Goal: Task Accomplishment & Management: Manage account settings

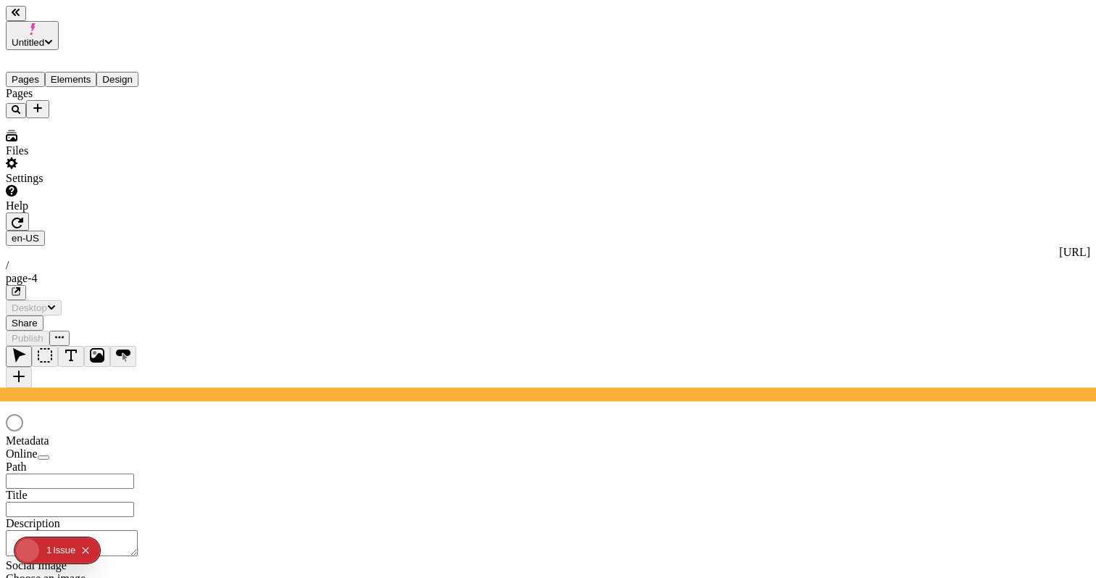
type input "/page-4"
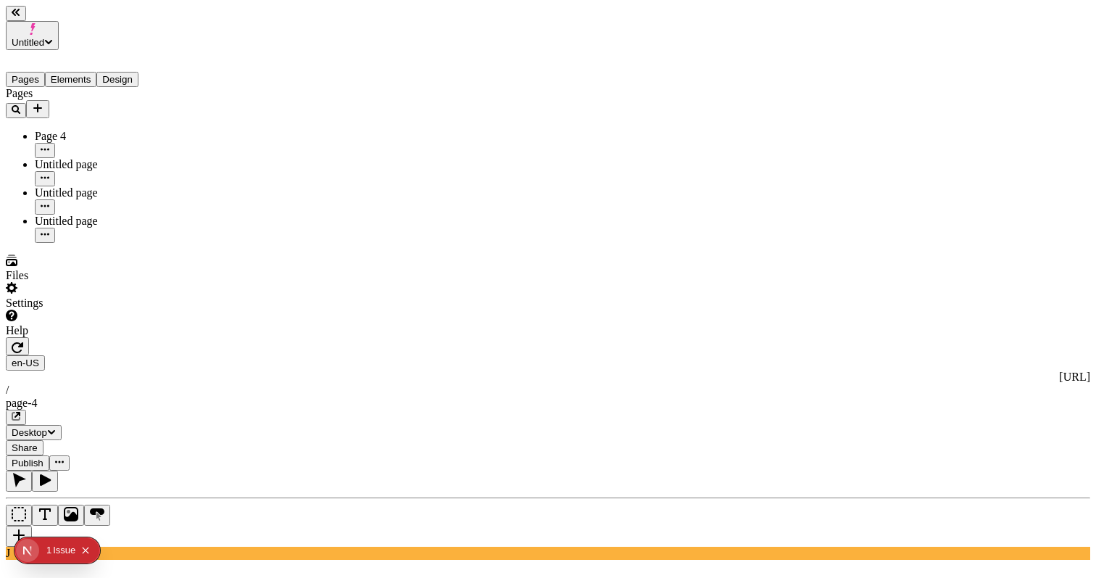
type input "25"
type input "1.5"
click at [721, 355] on div "en-US http://localhost:3001 / page-4" at bounding box center [548, 390] width 1085 height 70
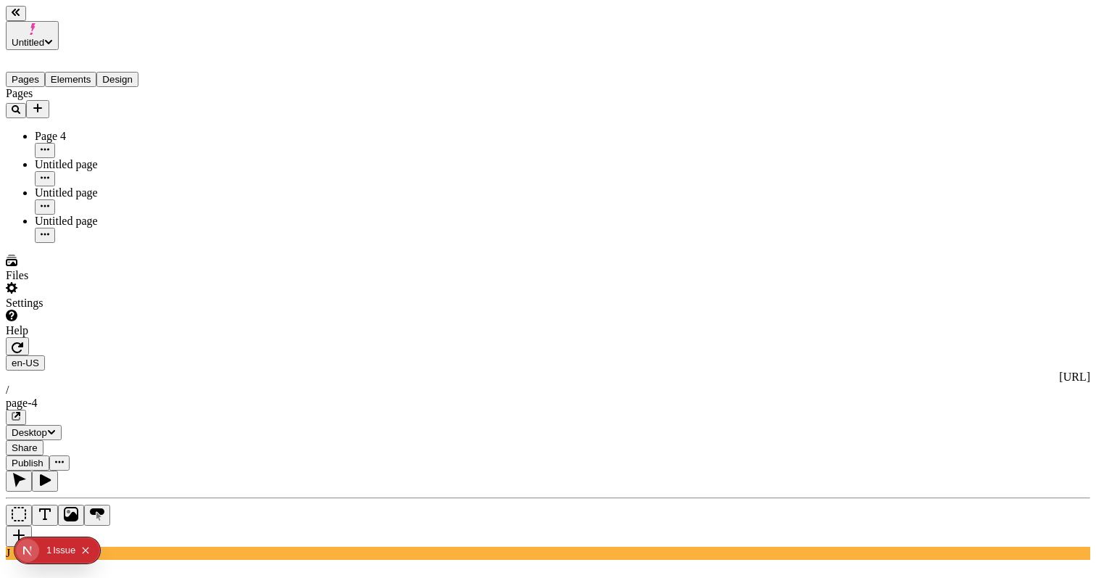
click at [20, 412] on icon "button" at bounding box center [17, 415] width 6 height 6
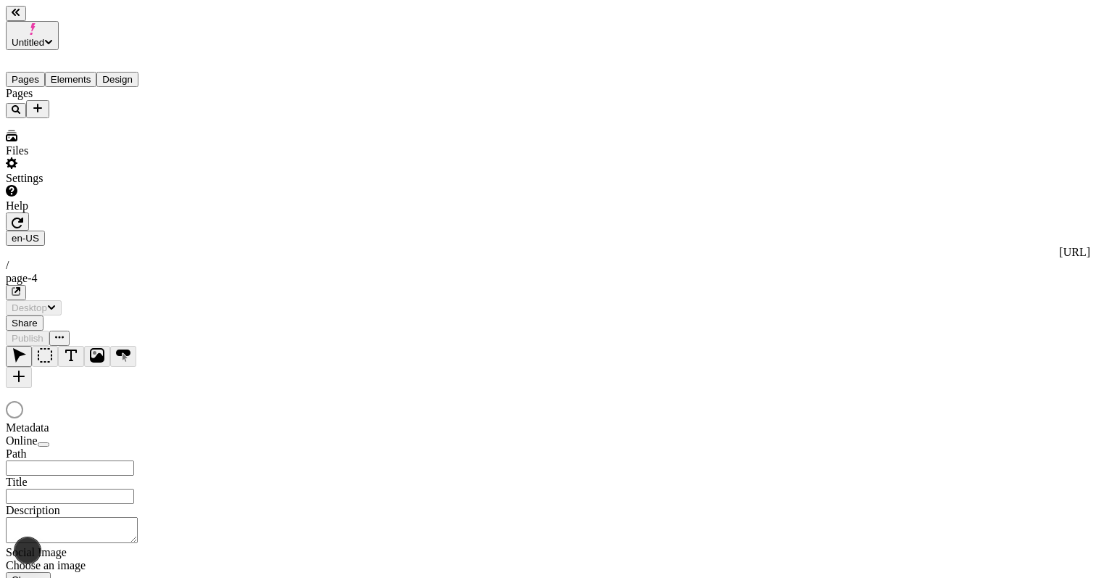
type input "/page-4"
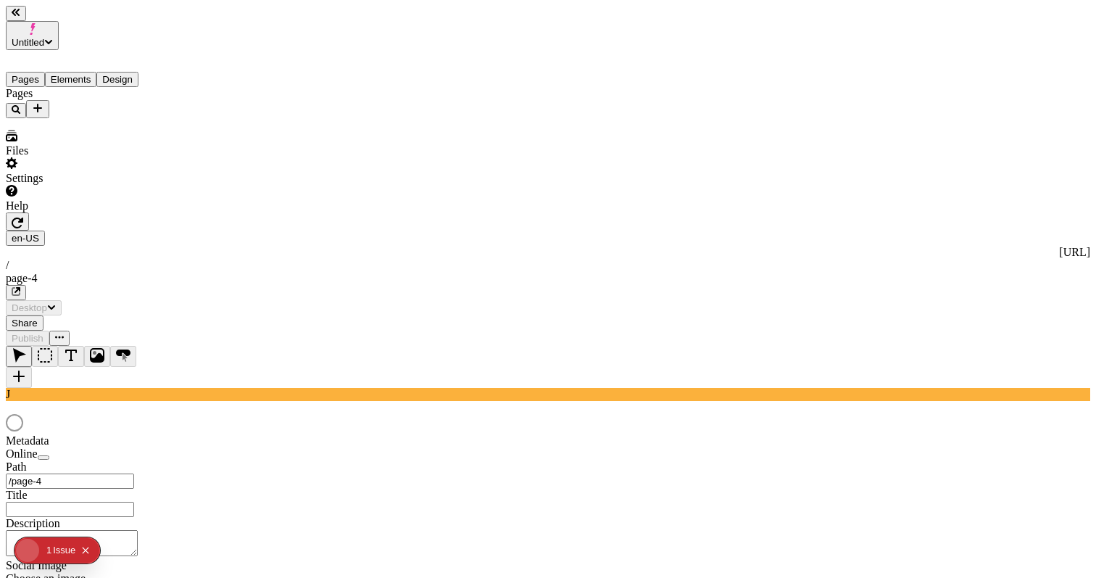
click at [769, 414] on div at bounding box center [548, 424] width 1085 height 20
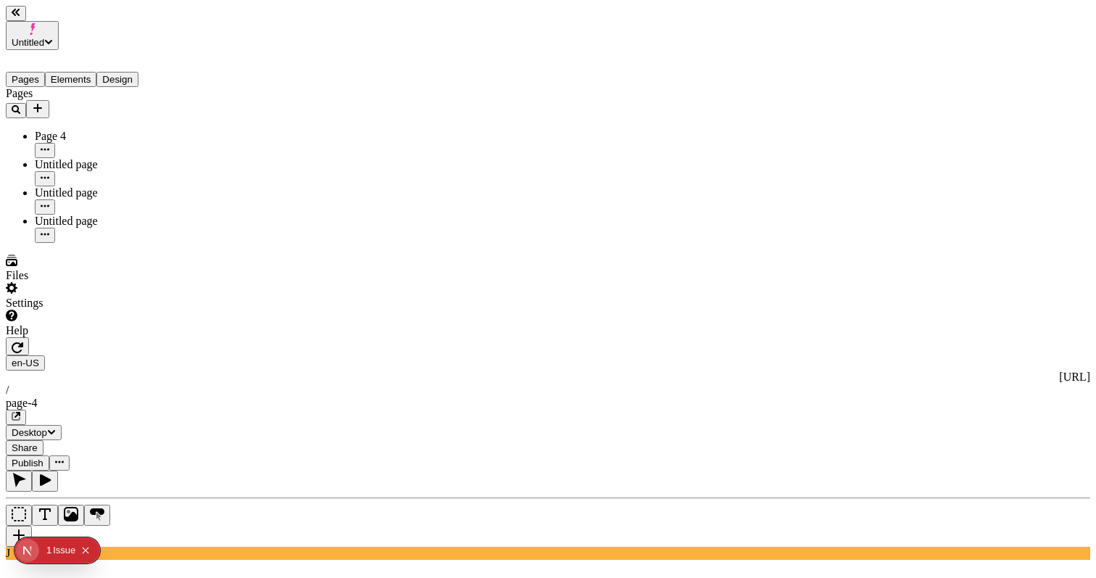
click at [20, 412] on icon "button" at bounding box center [16, 416] width 9 height 9
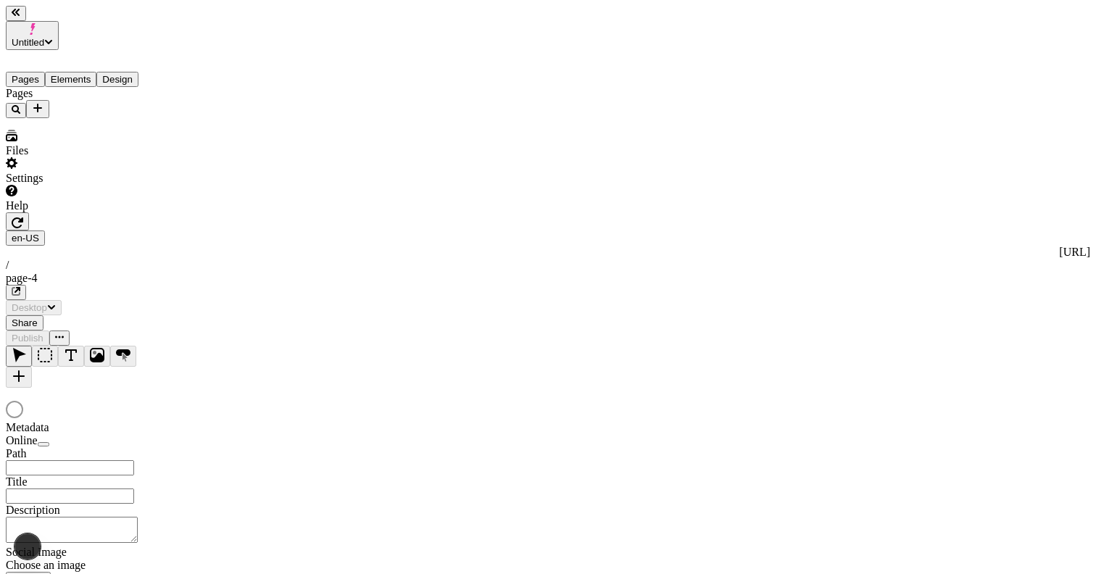
type input "/page-4"
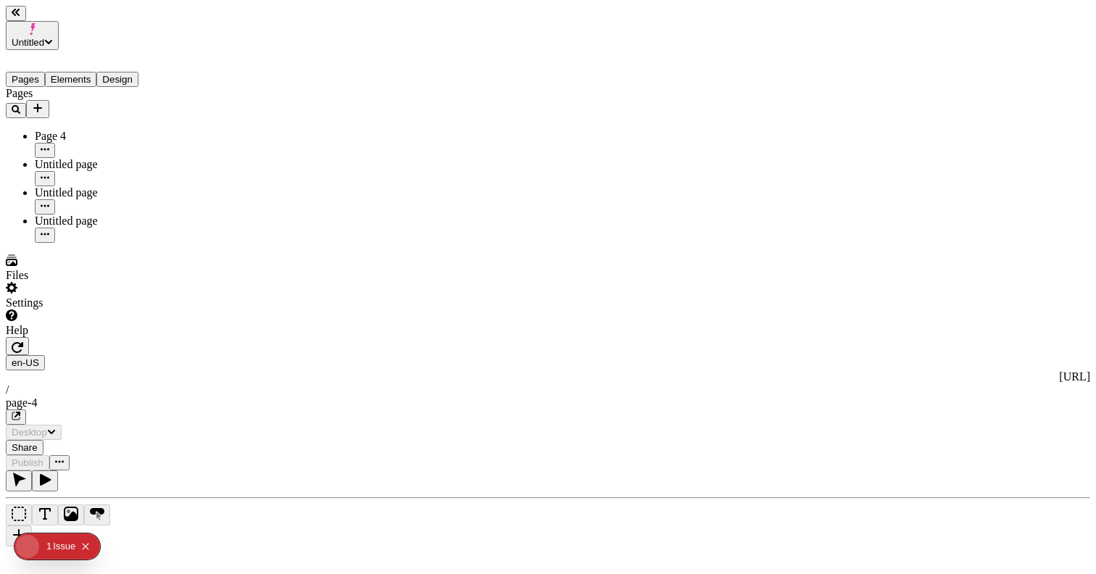
type input "/page-4"
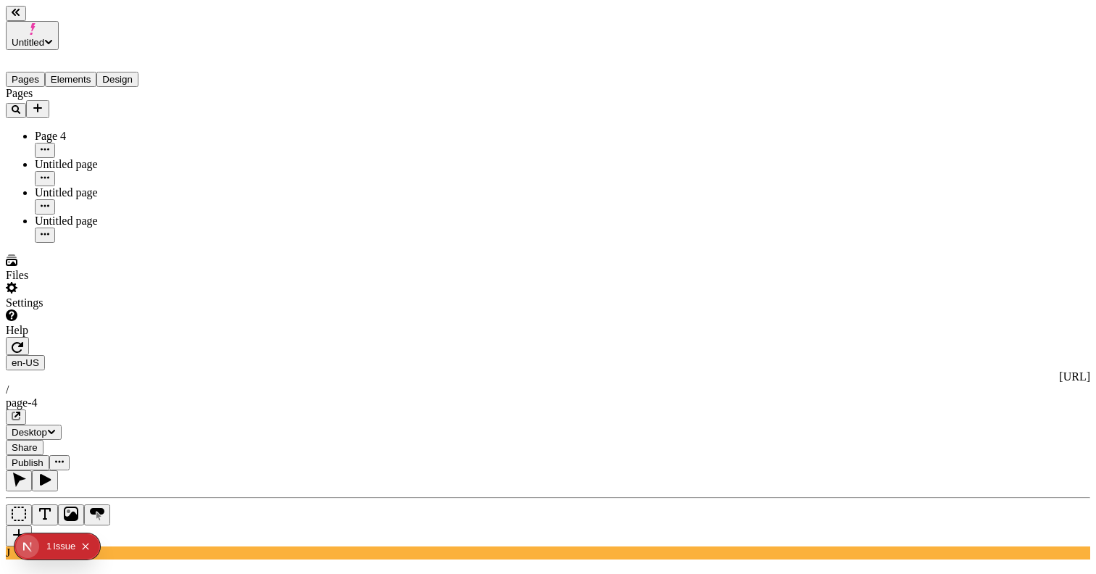
click at [20, 412] on icon "button" at bounding box center [16, 416] width 9 height 9
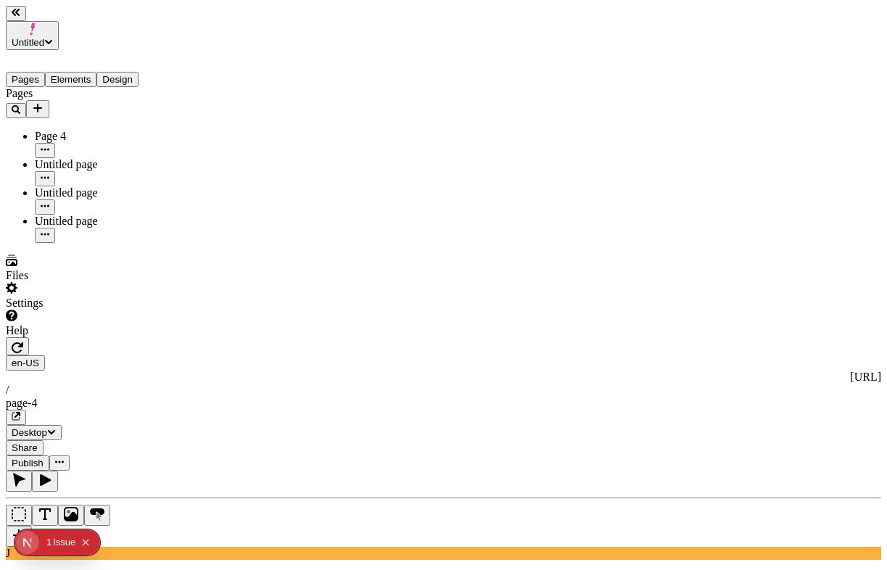
click at [23, 342] on icon "button" at bounding box center [18, 347] width 12 height 11
type input "25"
type input "1.5"
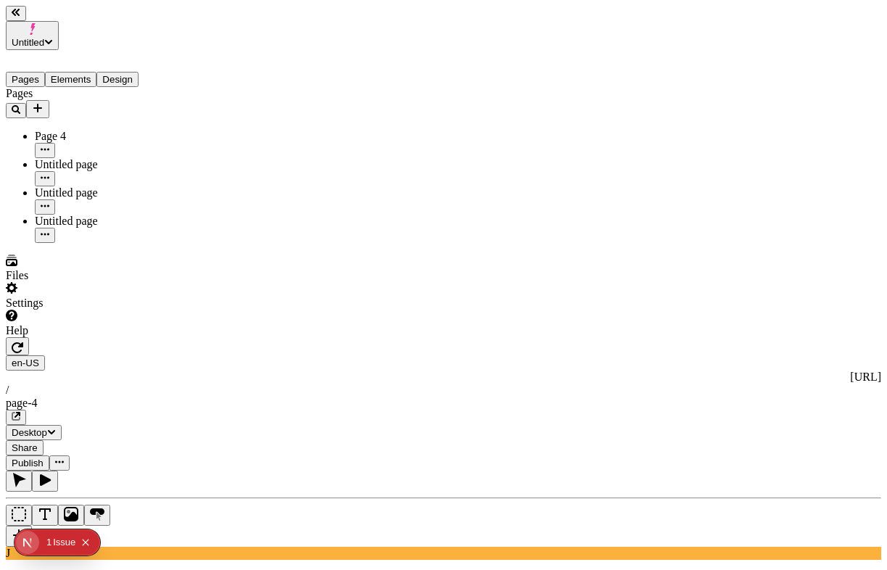
type input "270"
type input "155"
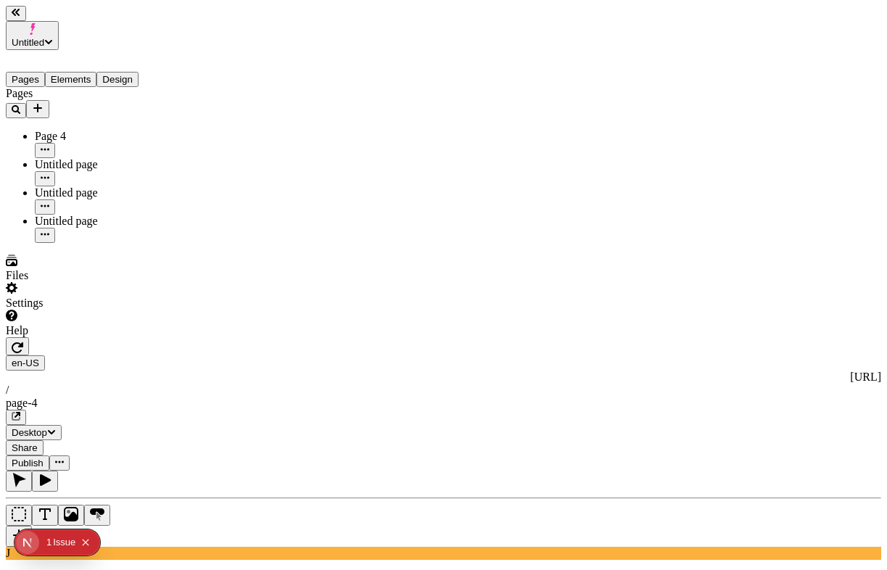
type input "24"
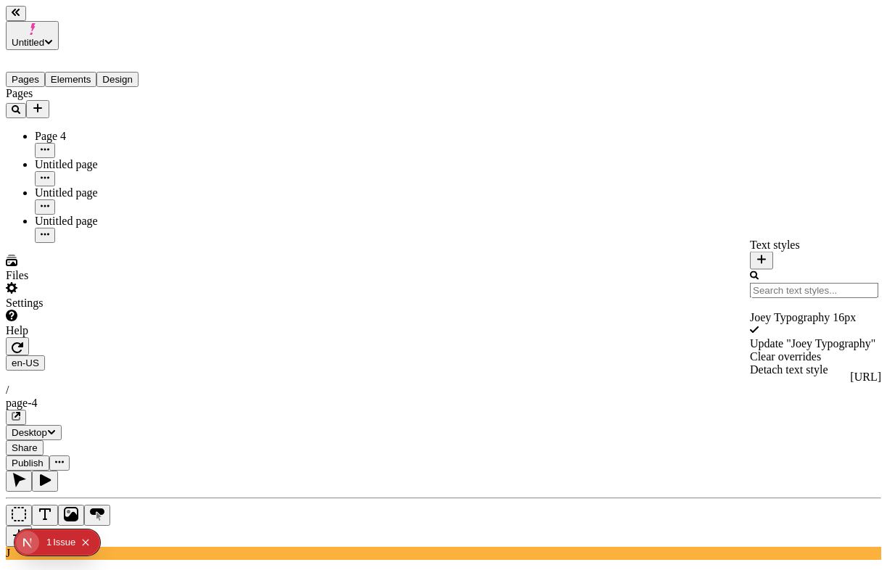
click at [784, 339] on div "Update " Joey Typography "" at bounding box center [814, 343] width 128 height 13
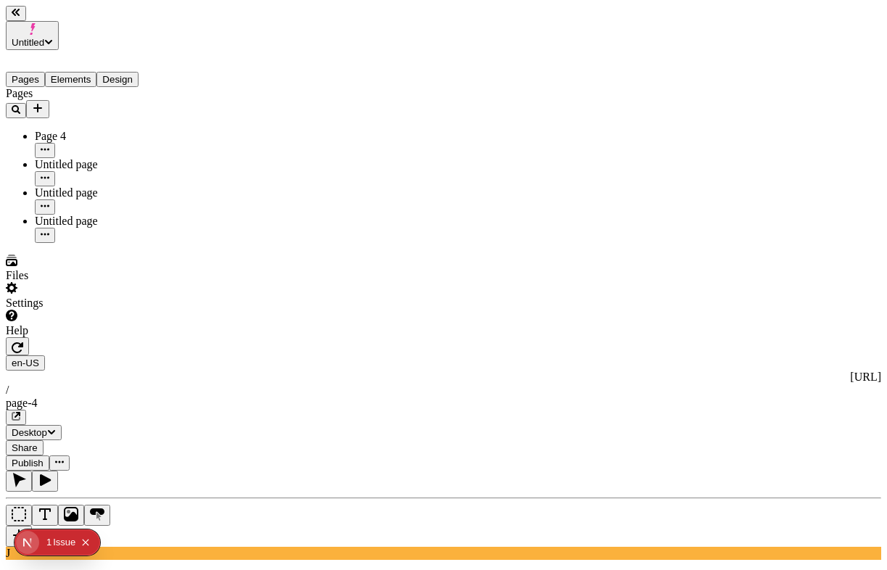
click at [43, 457] on span "Publish" at bounding box center [28, 462] width 32 height 11
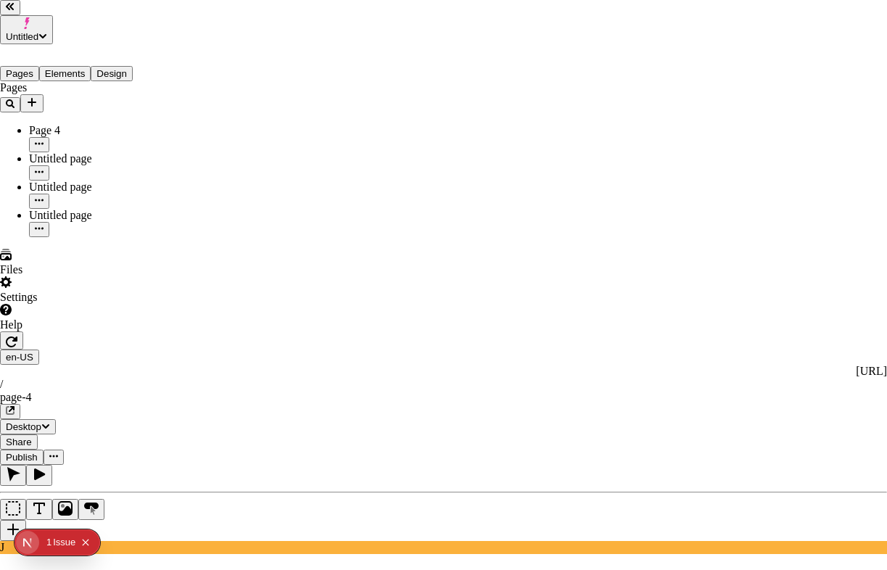
checkbox input "true"
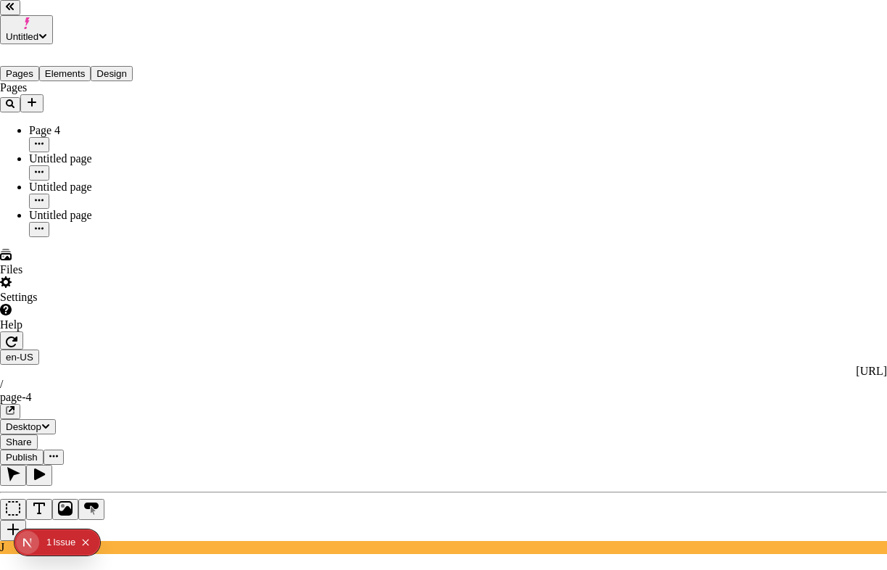
checkbox input "true"
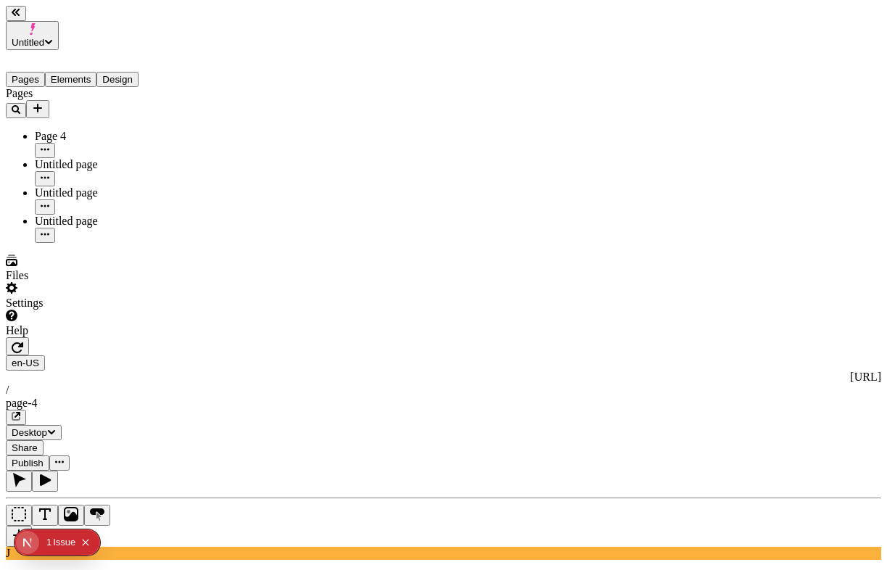
scroll to position [0, 186]
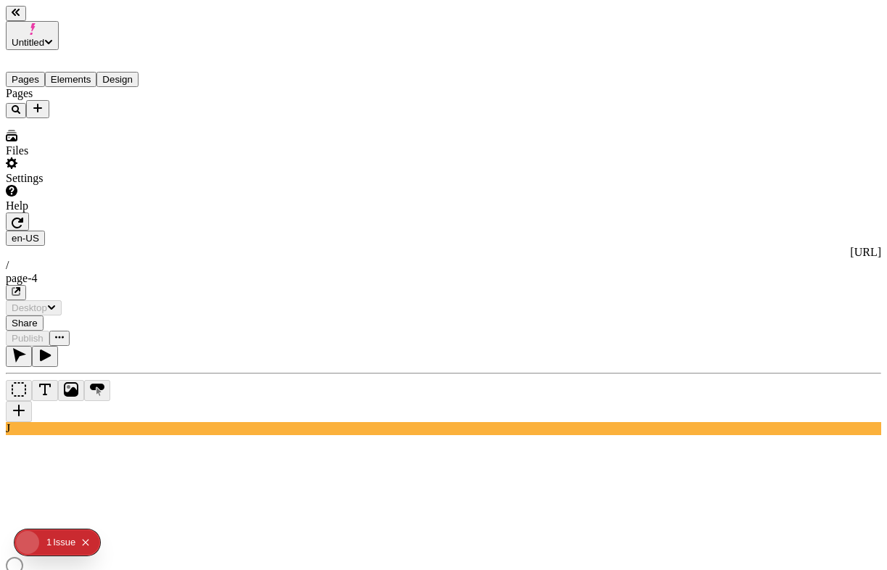
type input "/page-4"
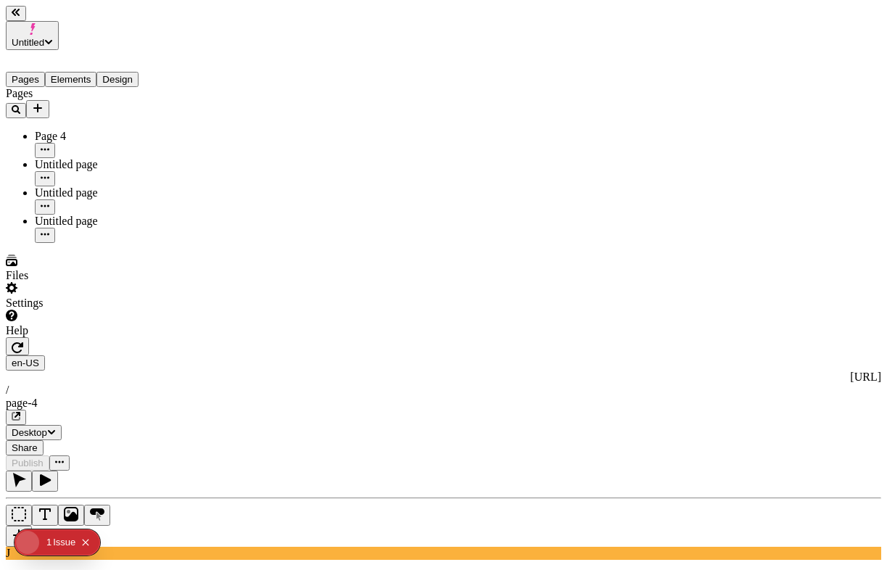
click at [20, 412] on icon "button" at bounding box center [15, 415] width 7 height 7
type input "24"
type input "1.5"
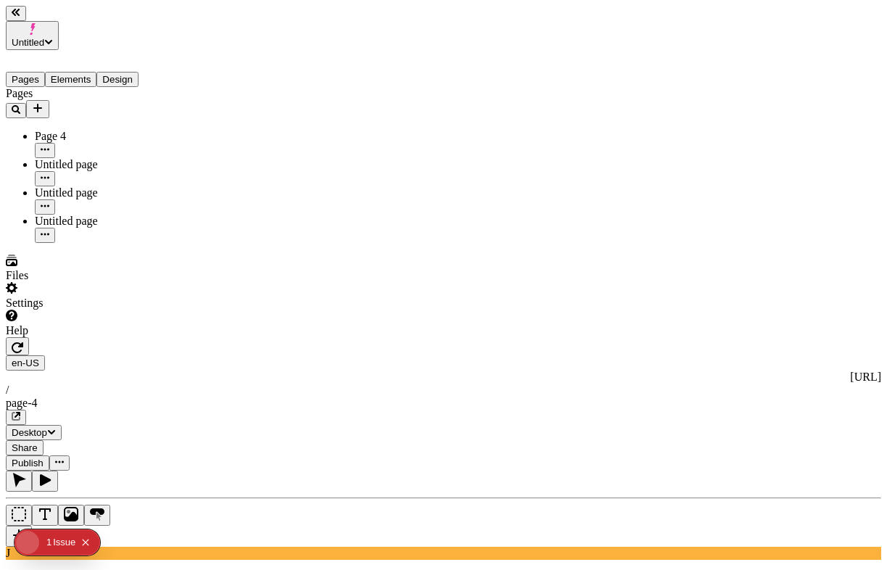
type input "245"
type input "265"
type input "0"
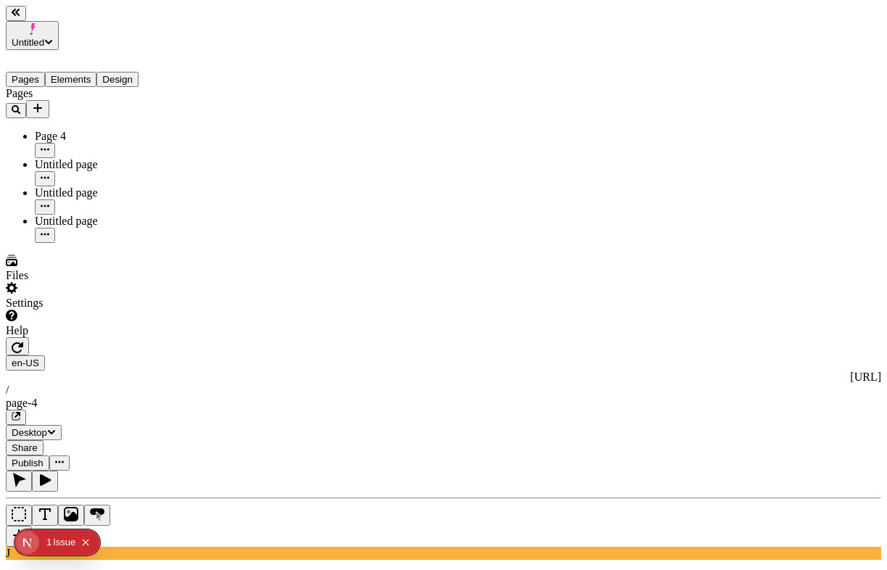
type input "25"
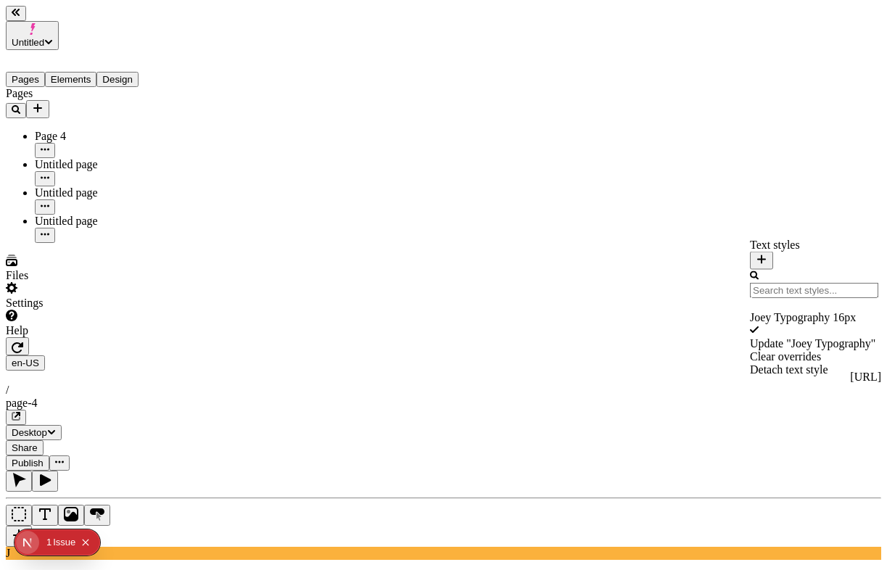
click at [779, 340] on div "Update " Joey Typography "" at bounding box center [814, 343] width 128 height 13
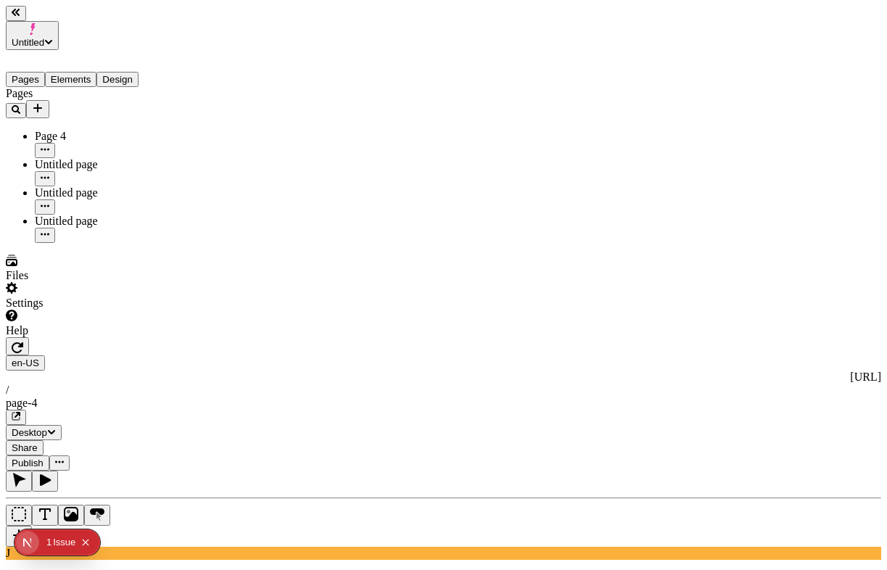
click at [43, 457] on span "Publish" at bounding box center [28, 462] width 32 height 11
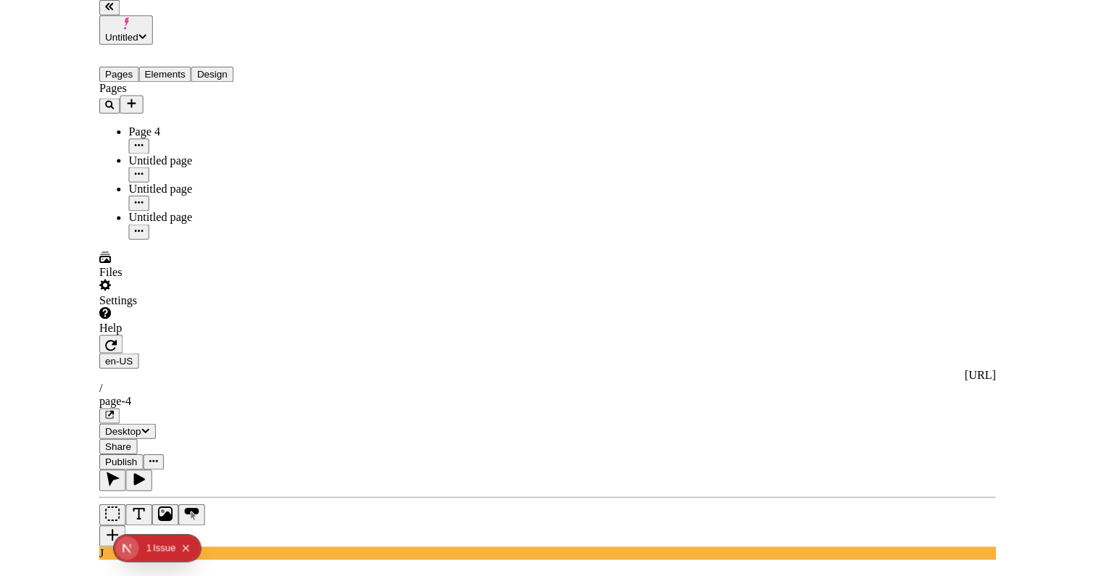
scroll to position [70, 0]
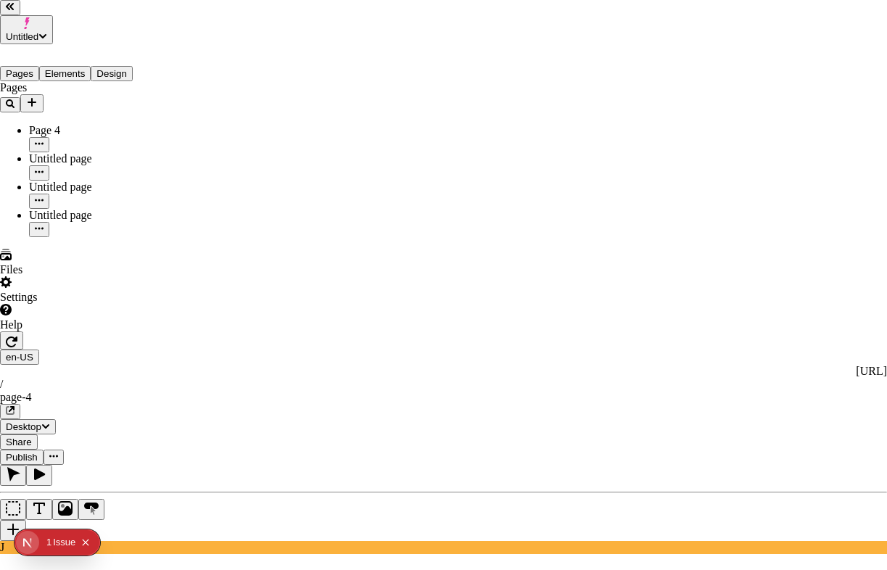
checkbox input "true"
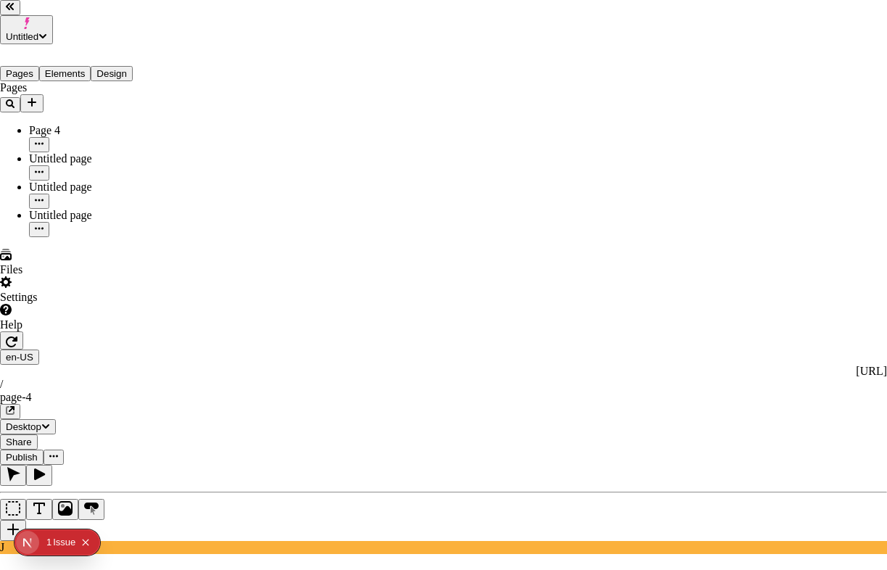
checkbox input "true"
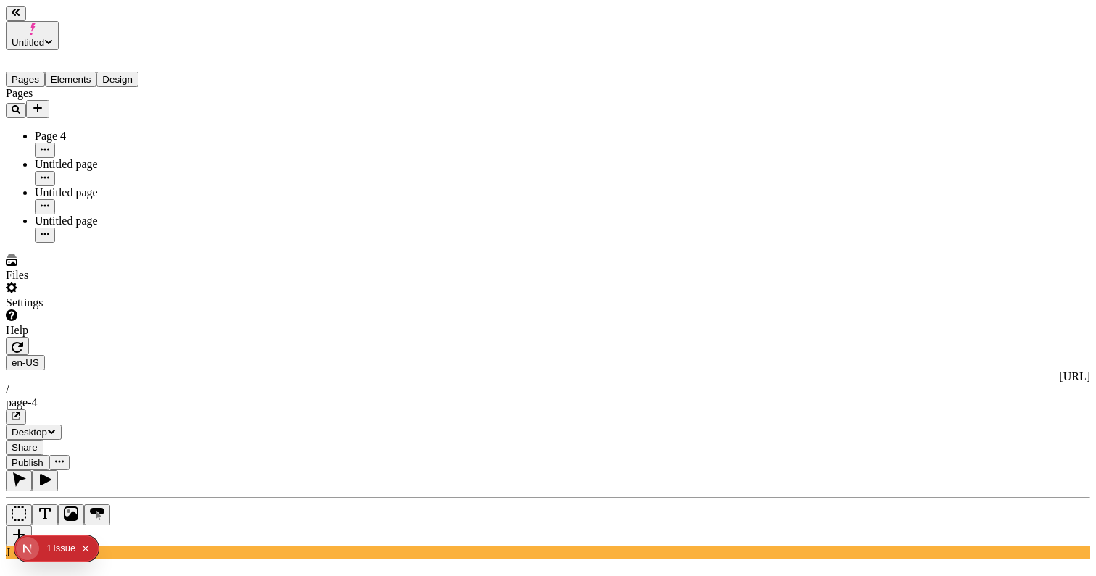
type input "25"
type input "1.5"
type input "10"
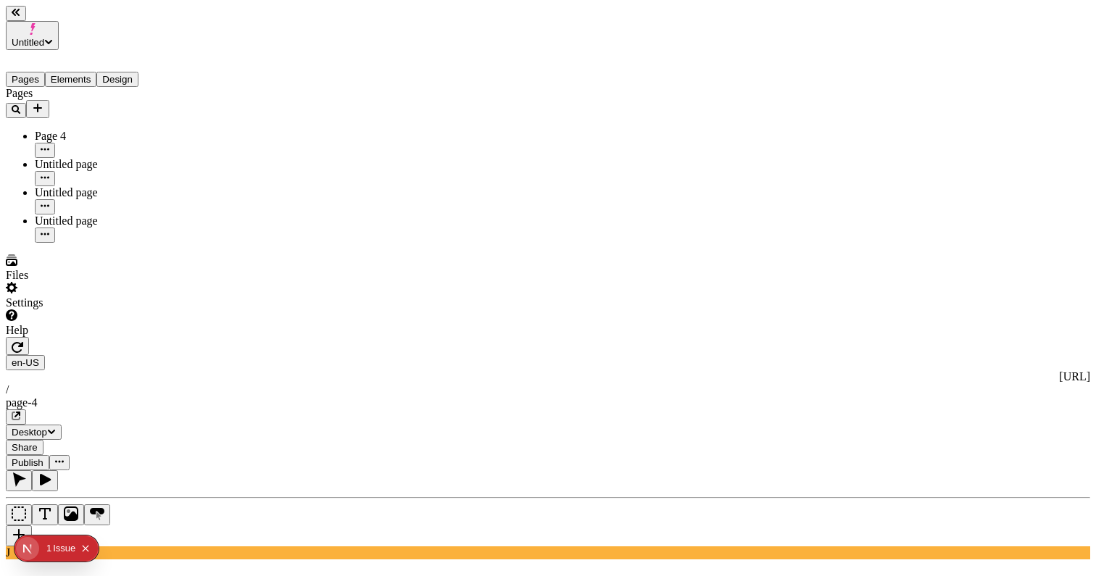
click at [43, 457] on span "Publish" at bounding box center [28, 462] width 32 height 11
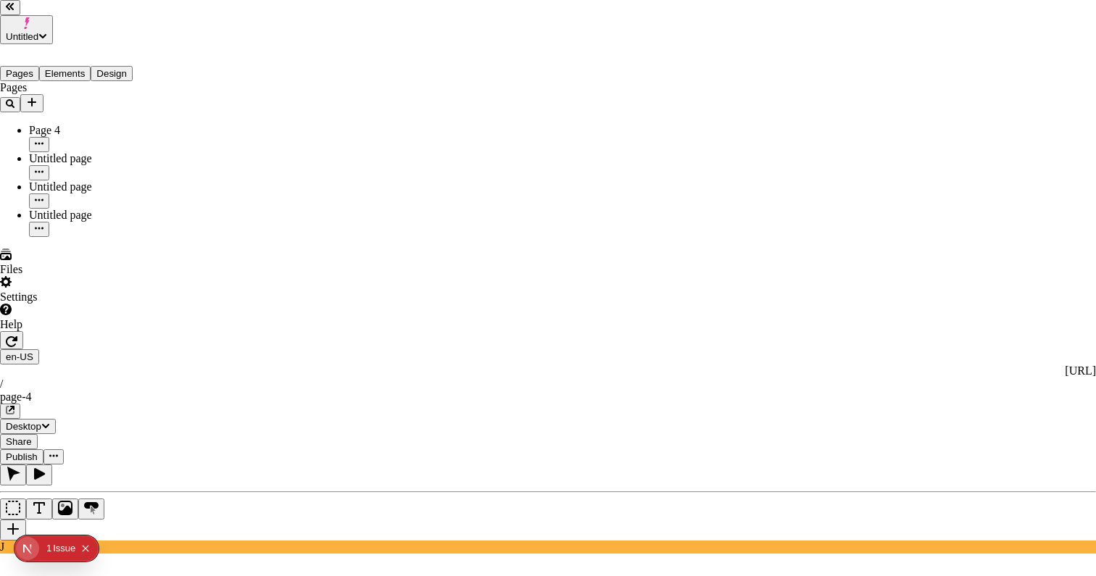
checkbox input "true"
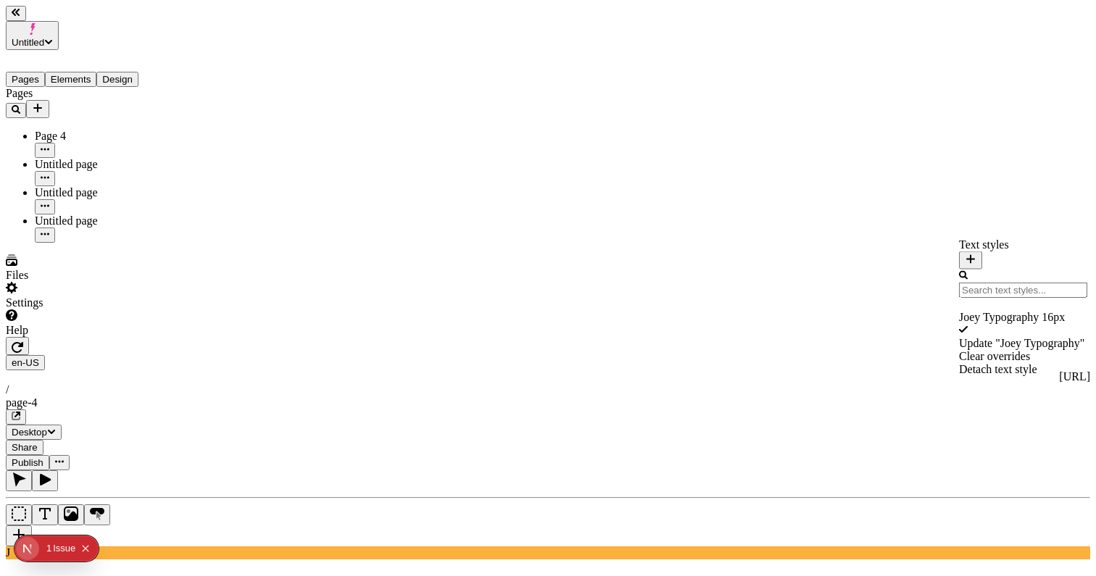
click at [992, 343] on div "Update " Joey Typography "" at bounding box center [1023, 343] width 128 height 13
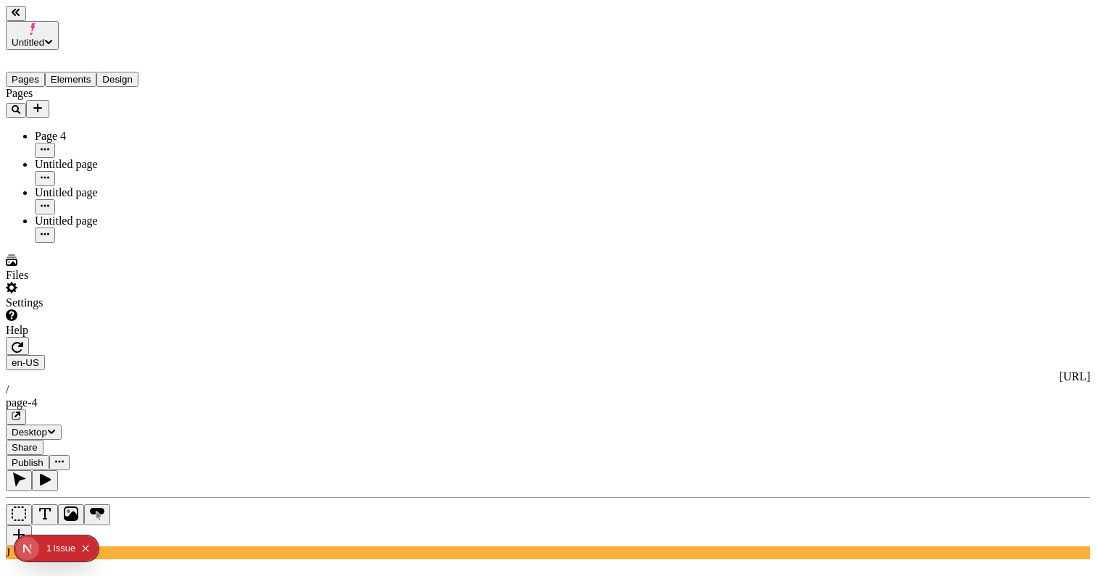
click at [43, 457] on span "Publish" at bounding box center [28, 462] width 32 height 11
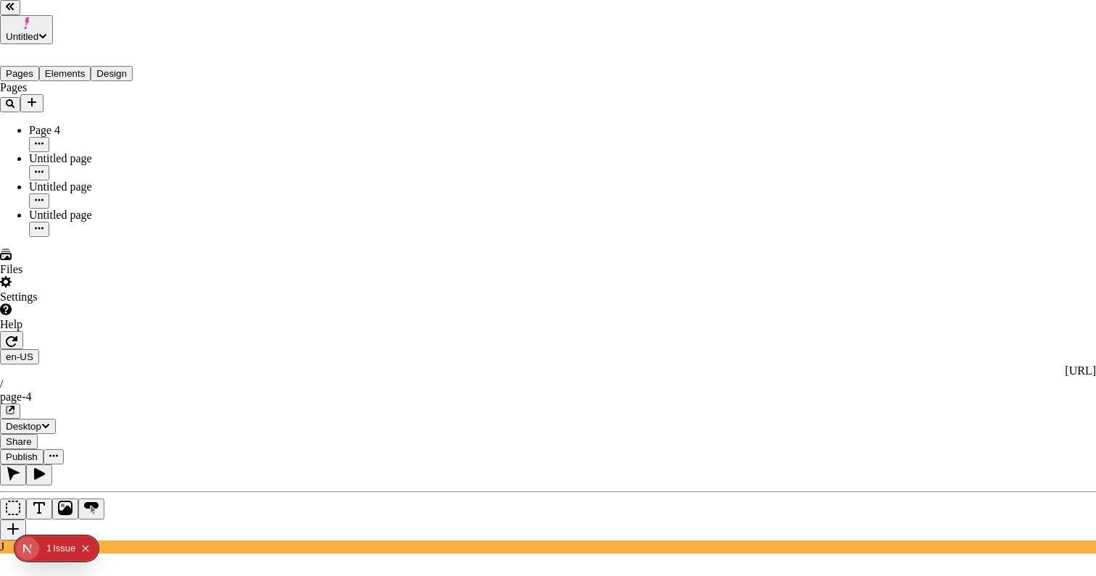
checkbox input "true"
checkbox input "false"
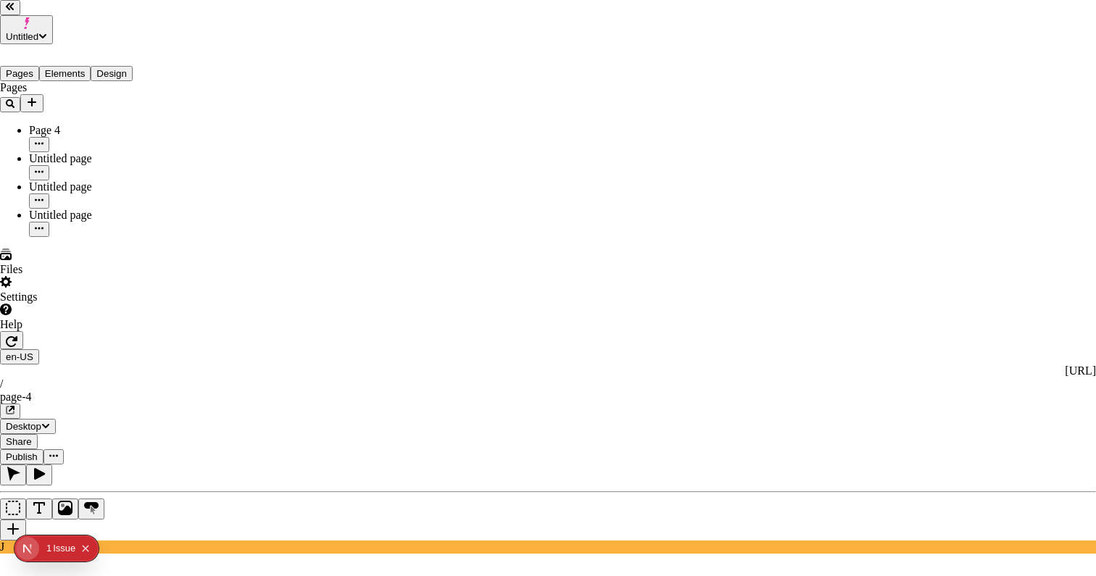
checkbox input "true"
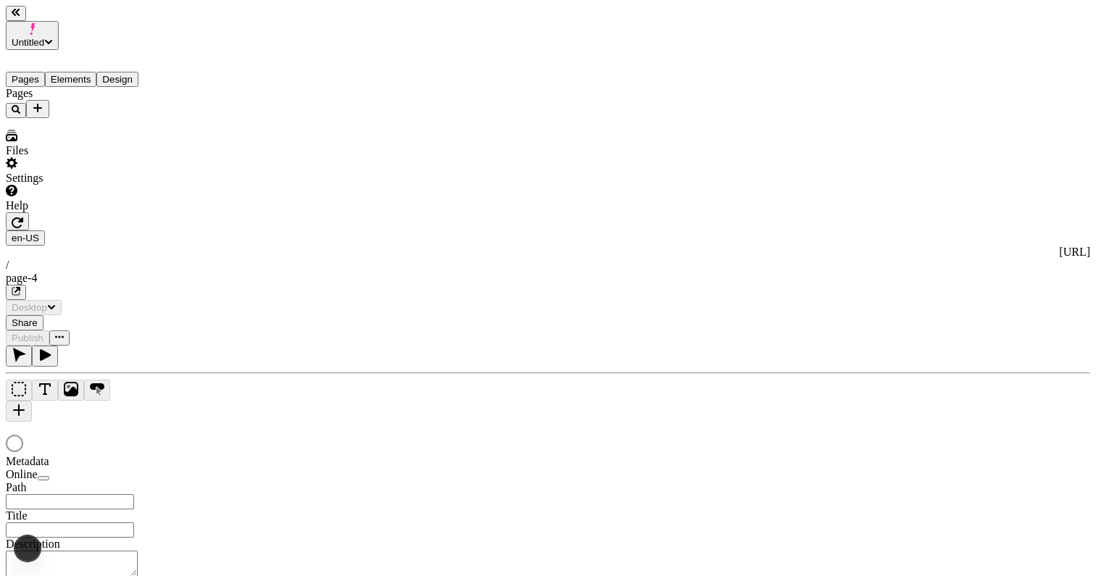
type input "/page-4"
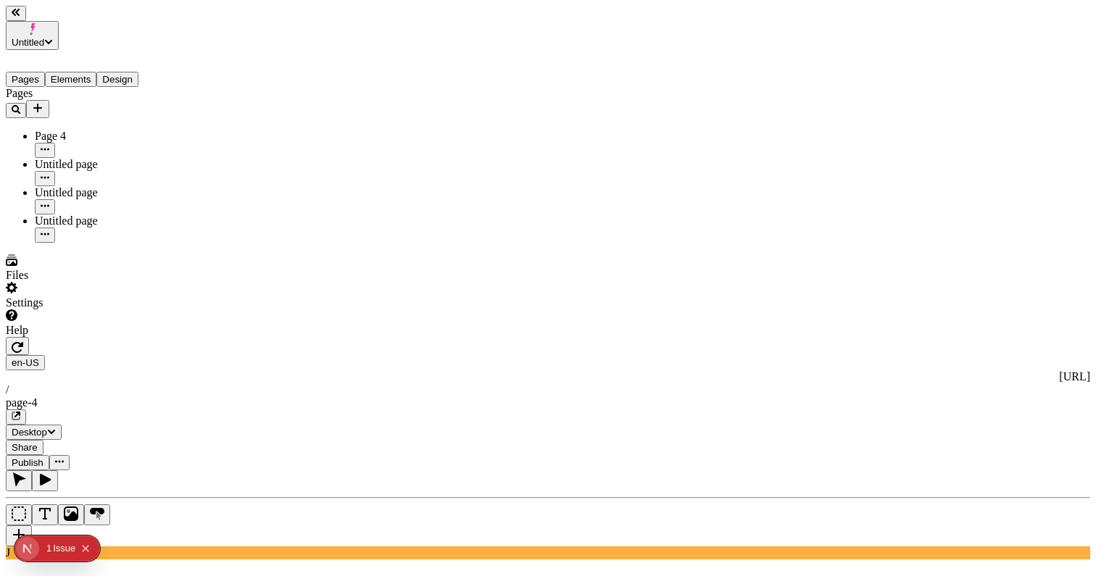
type input "10"
type input "1.5"
type input "15"
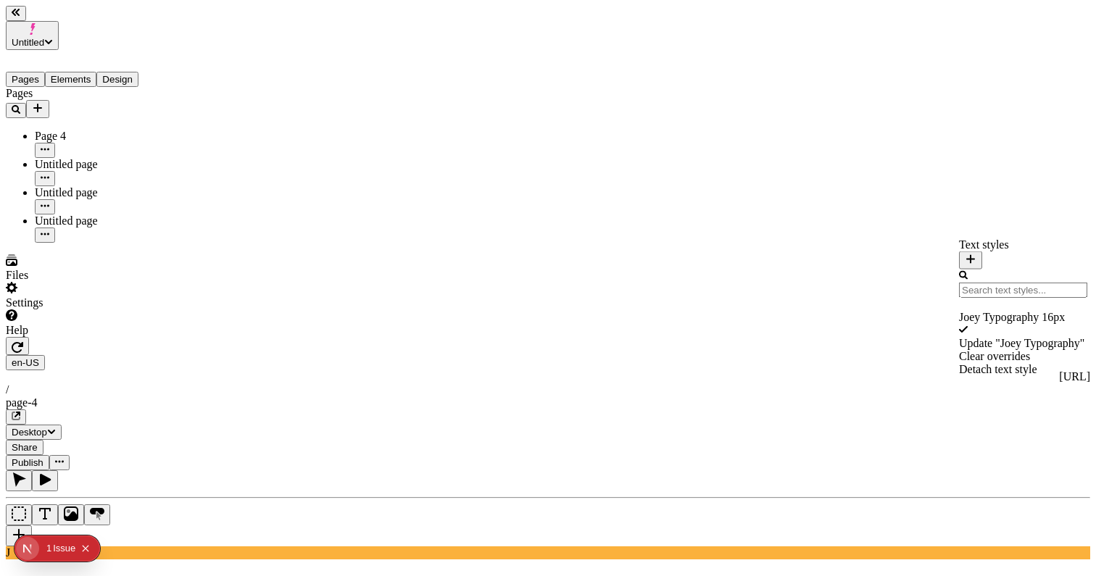
click at [982, 337] on div "Update " Joey Typography "" at bounding box center [1023, 343] width 128 height 13
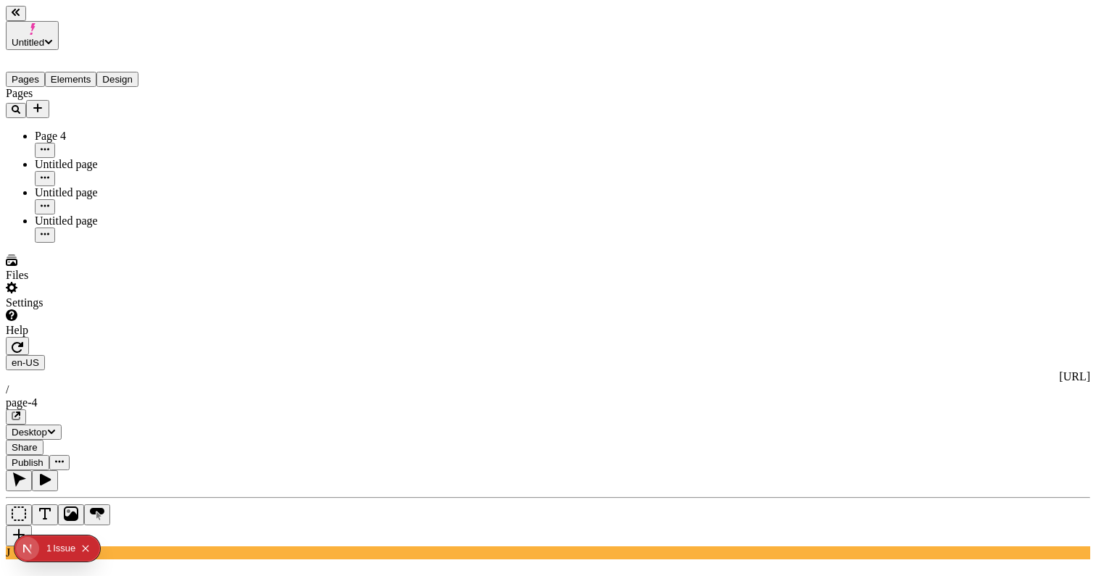
click at [49, 455] on button "Publish" at bounding box center [27, 462] width 43 height 15
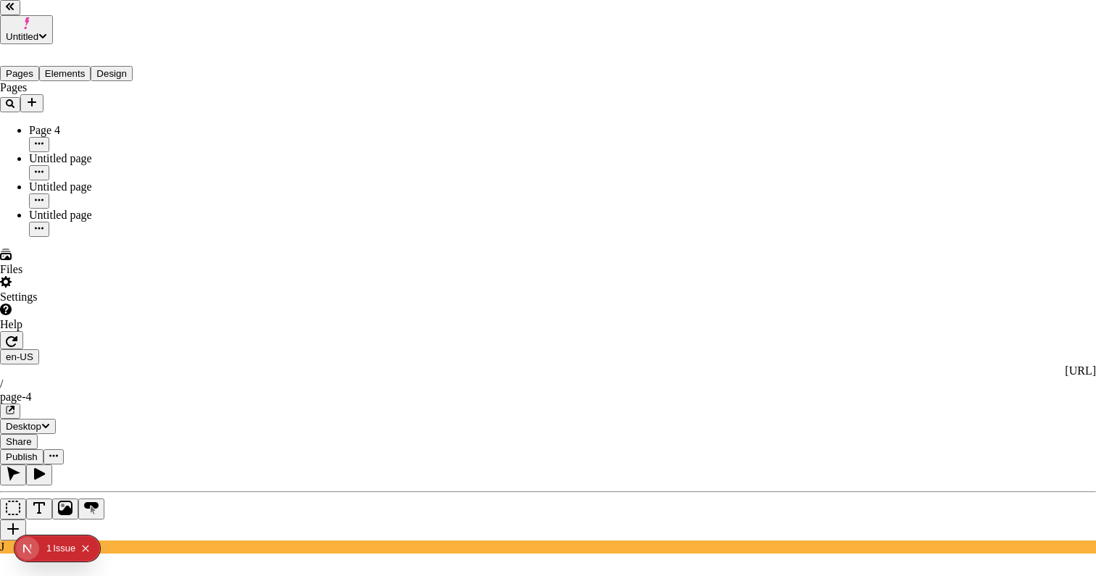
checkbox input "true"
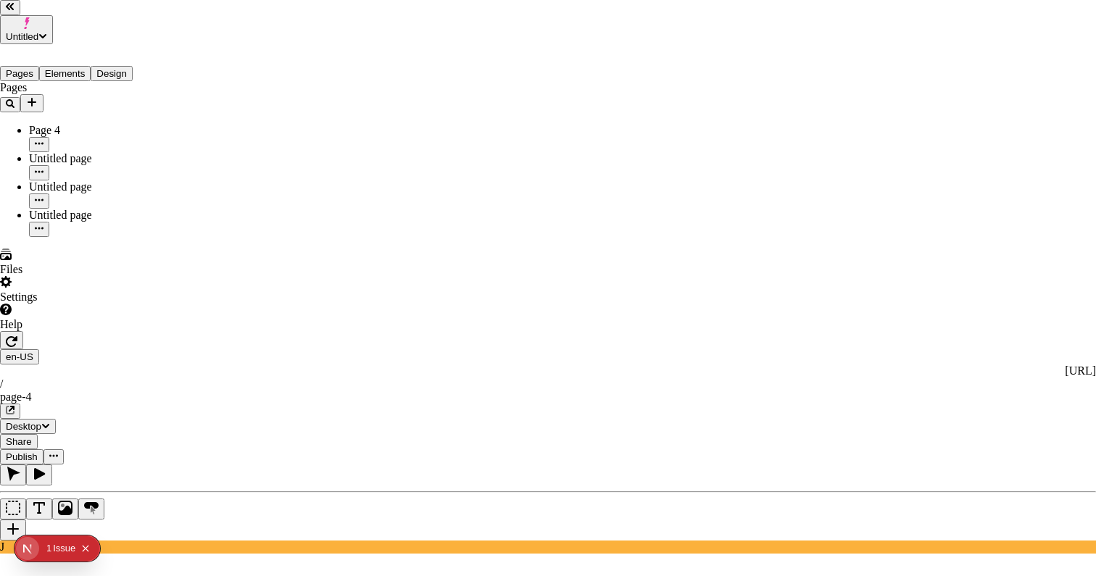
checkbox input "true"
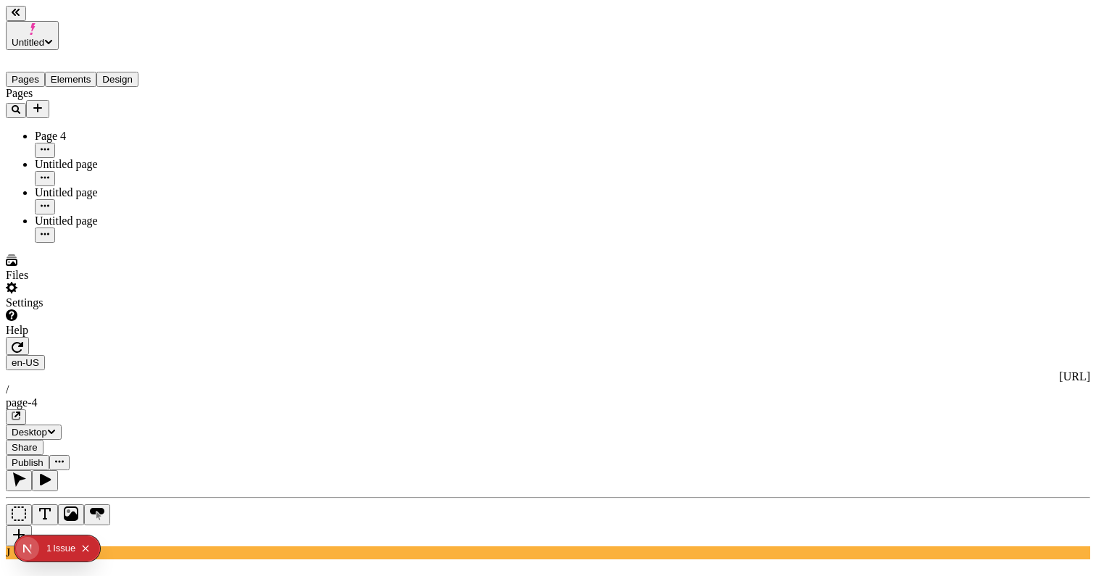
type input "9"
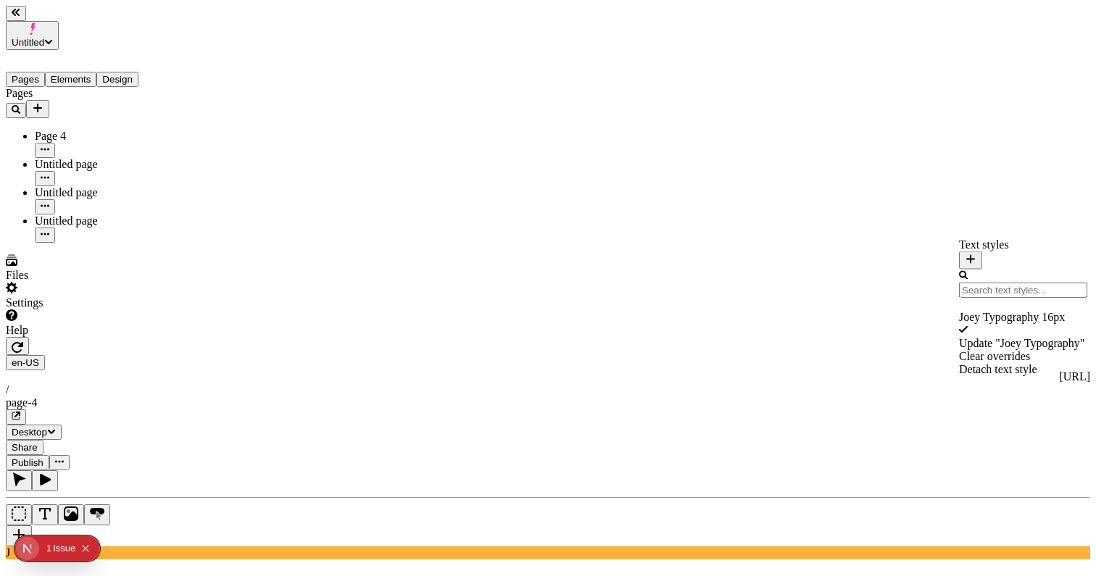
click at [960, 337] on div "Update " Joey Typography "" at bounding box center [1023, 343] width 128 height 13
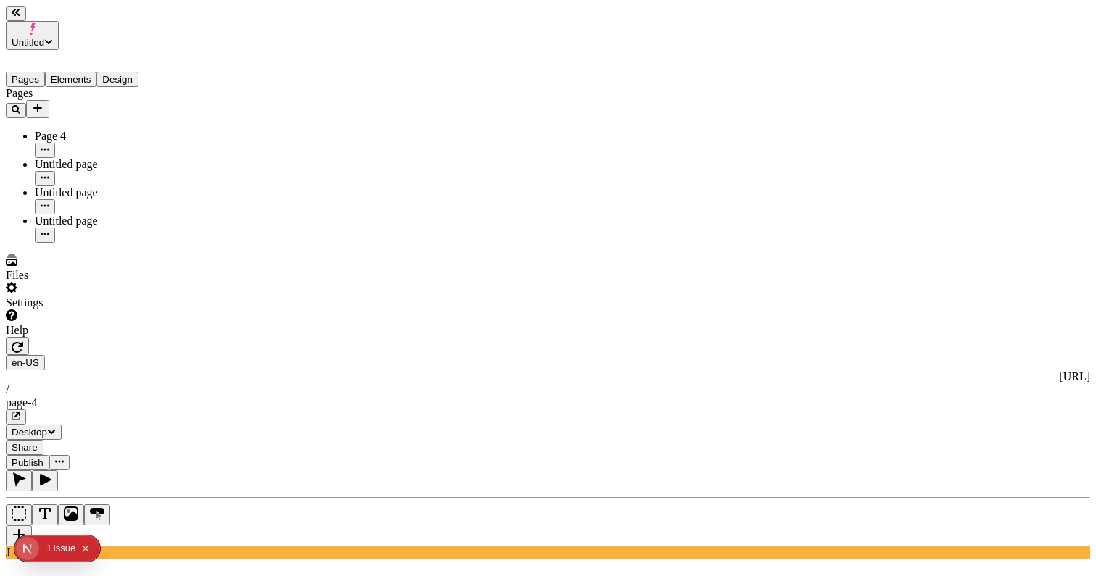
click at [43, 457] on span "Publish" at bounding box center [28, 462] width 32 height 11
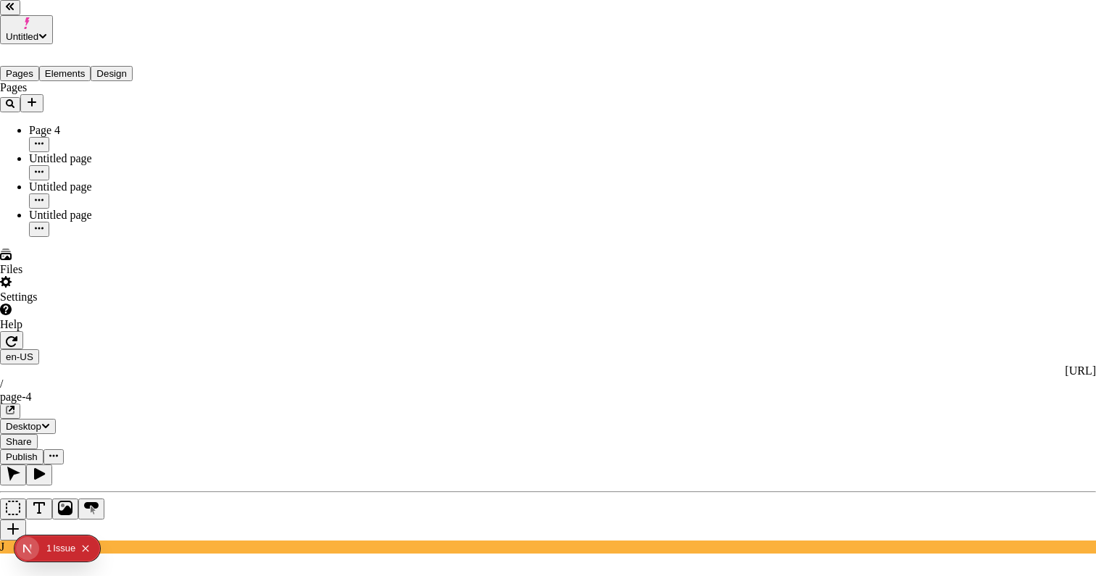
checkbox input "true"
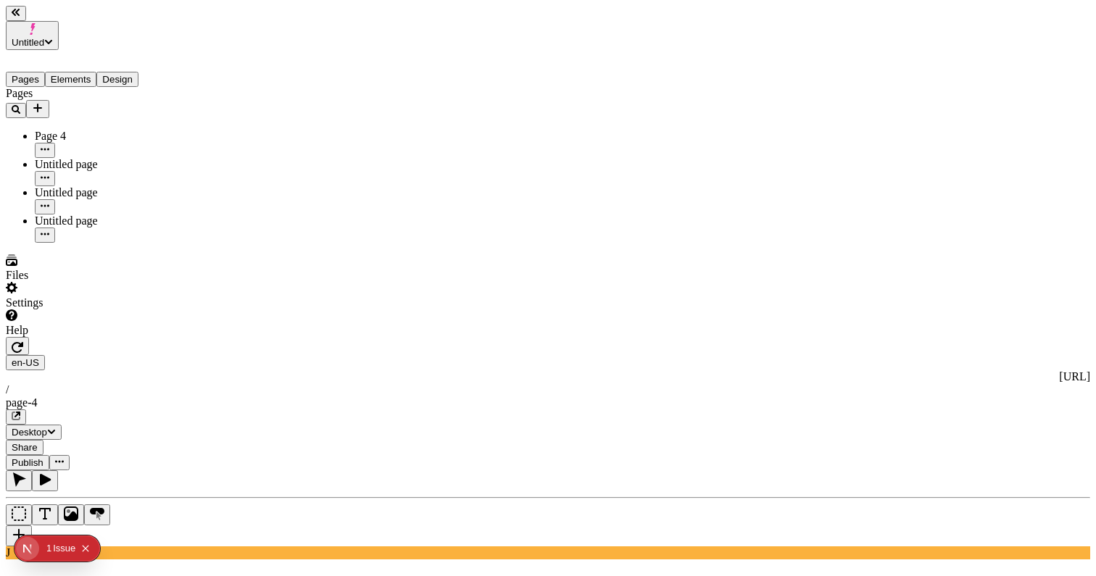
type input "26"
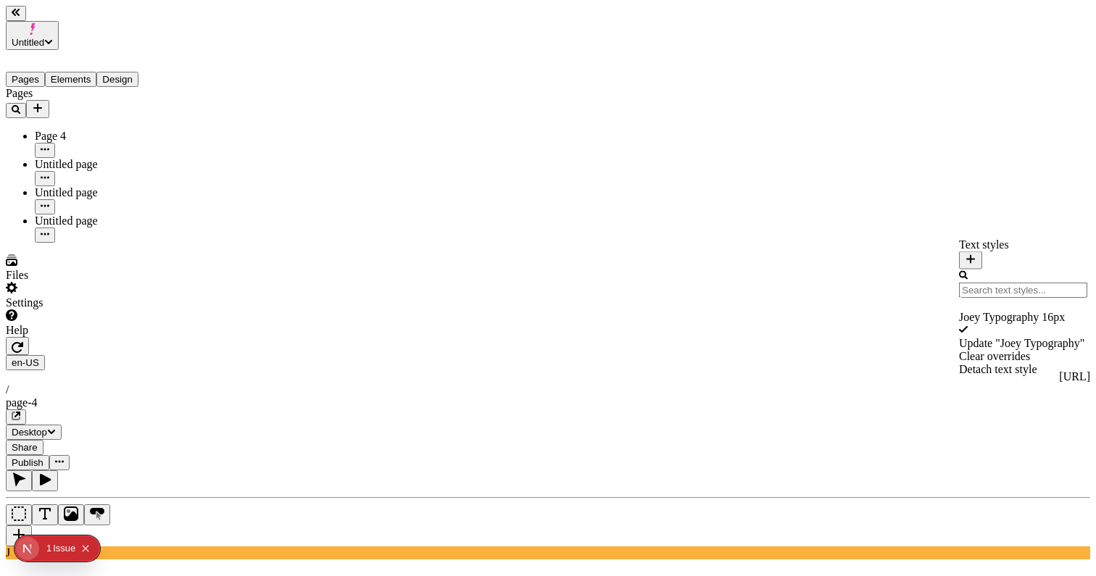
click at [983, 342] on div "Update " Joey Typography "" at bounding box center [1023, 343] width 128 height 13
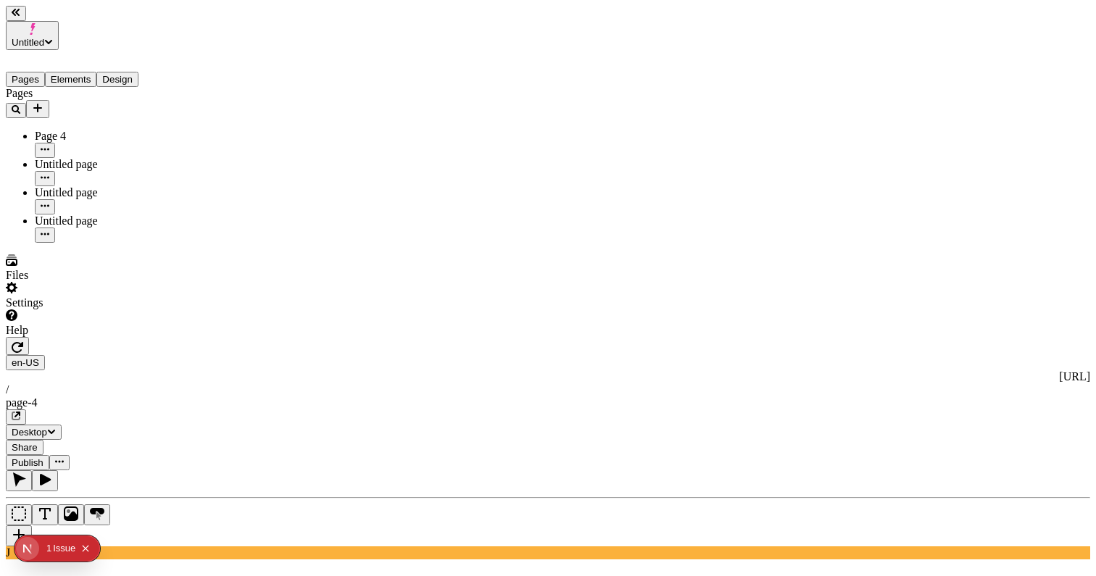
click at [49, 455] on button "Publish" at bounding box center [27, 462] width 43 height 15
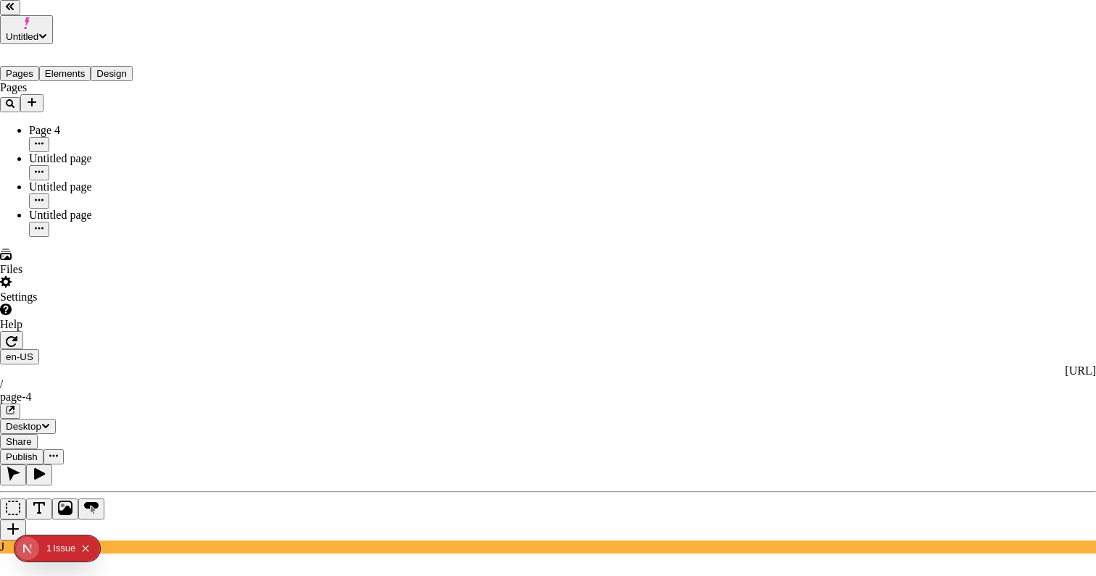
checkbox input "true"
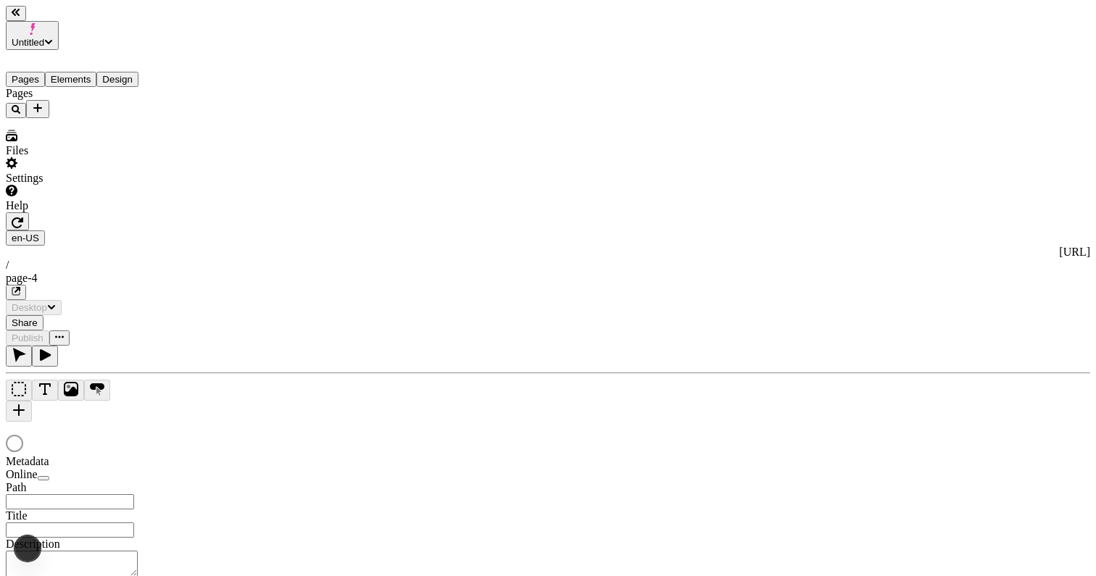
type input "/page-4"
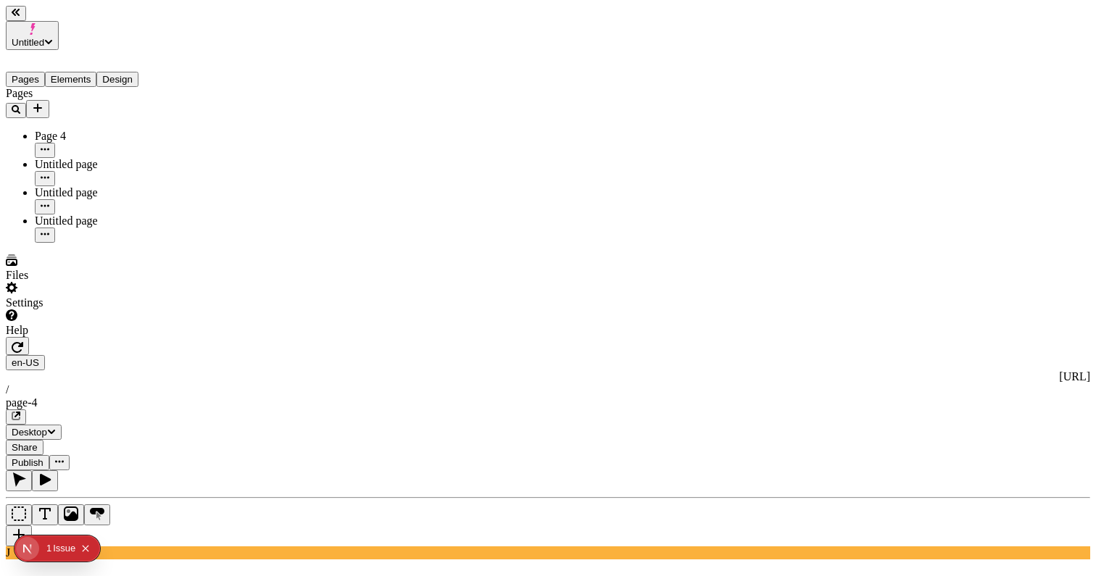
type input "26"
type input "1.5"
type input "7"
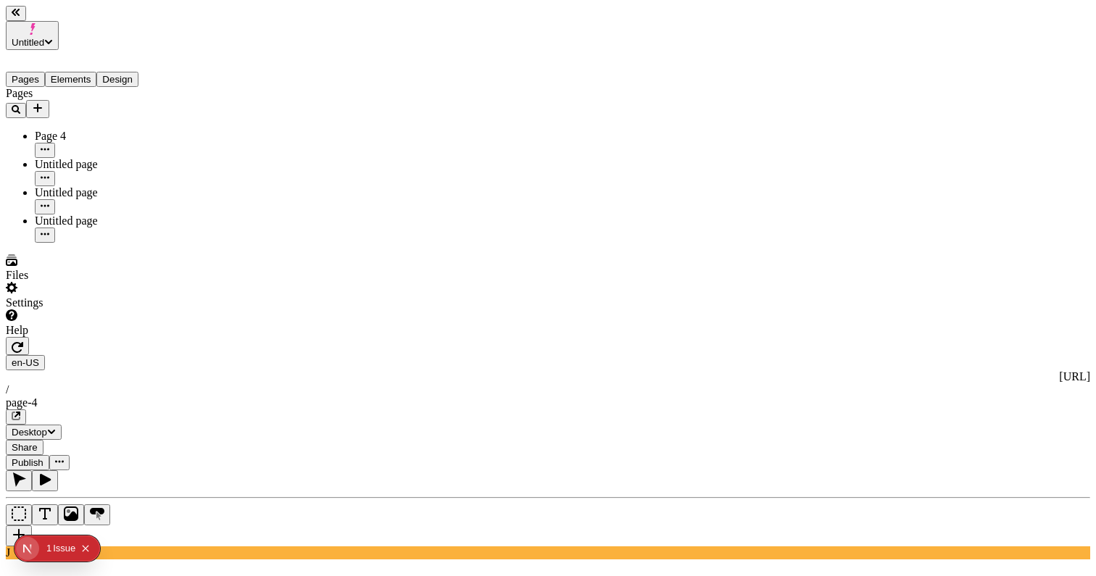
click at [43, 457] on span "Publish" at bounding box center [28, 462] width 32 height 11
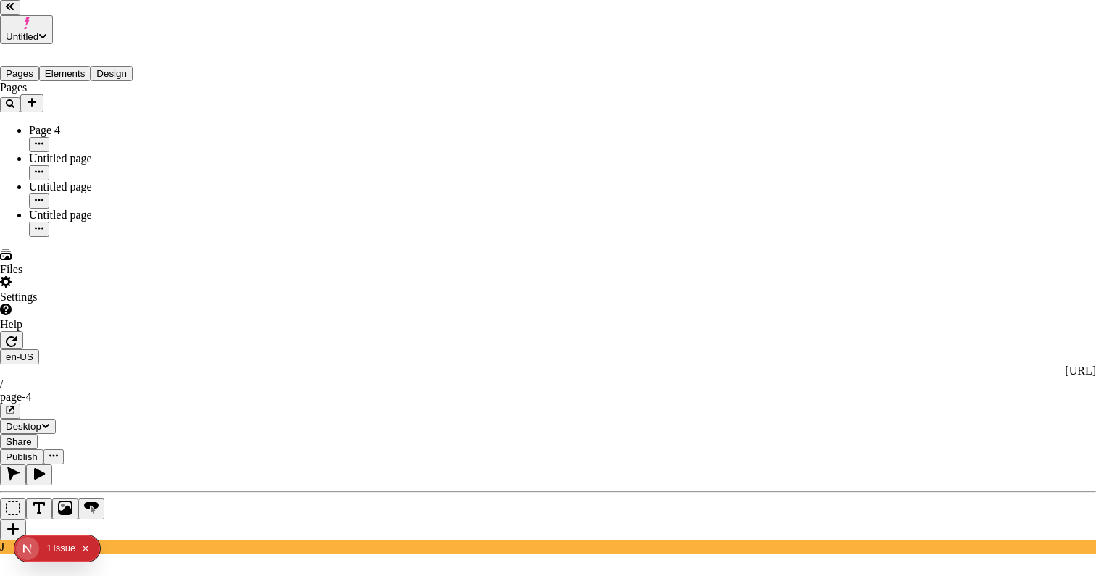
scroll to position [33, 0]
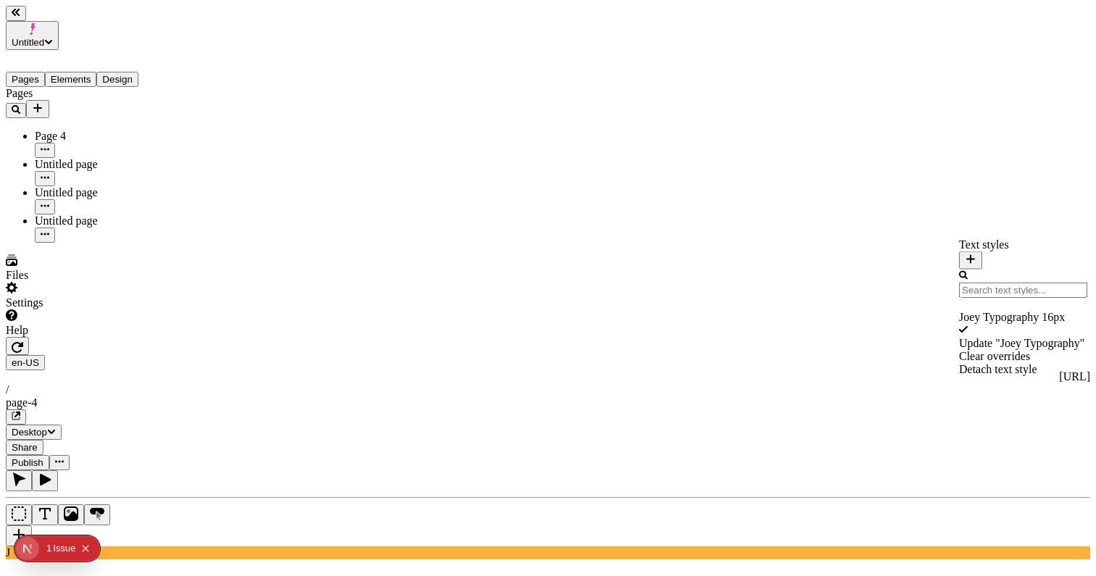
click at [993, 338] on div "Update " Joey Typography "" at bounding box center [1023, 343] width 128 height 13
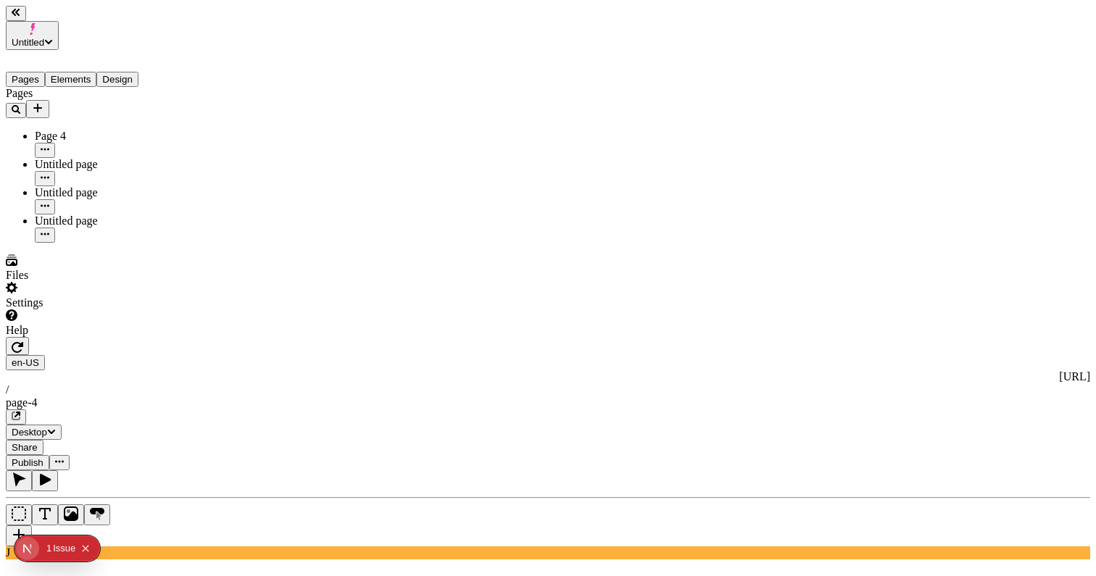
click at [43, 457] on span "Publish" at bounding box center [28, 462] width 32 height 11
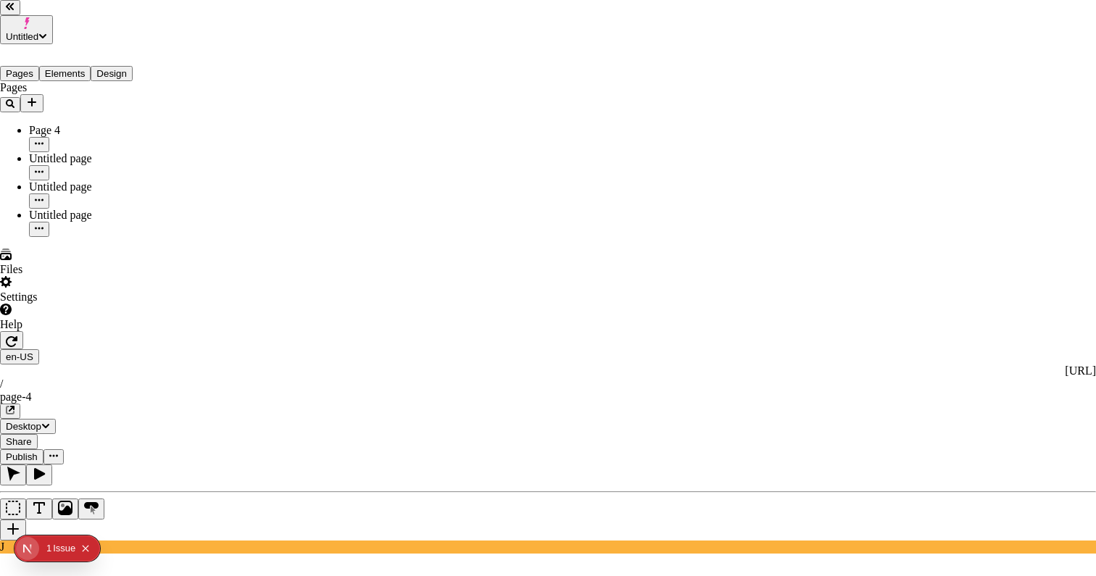
checkbox input "true"
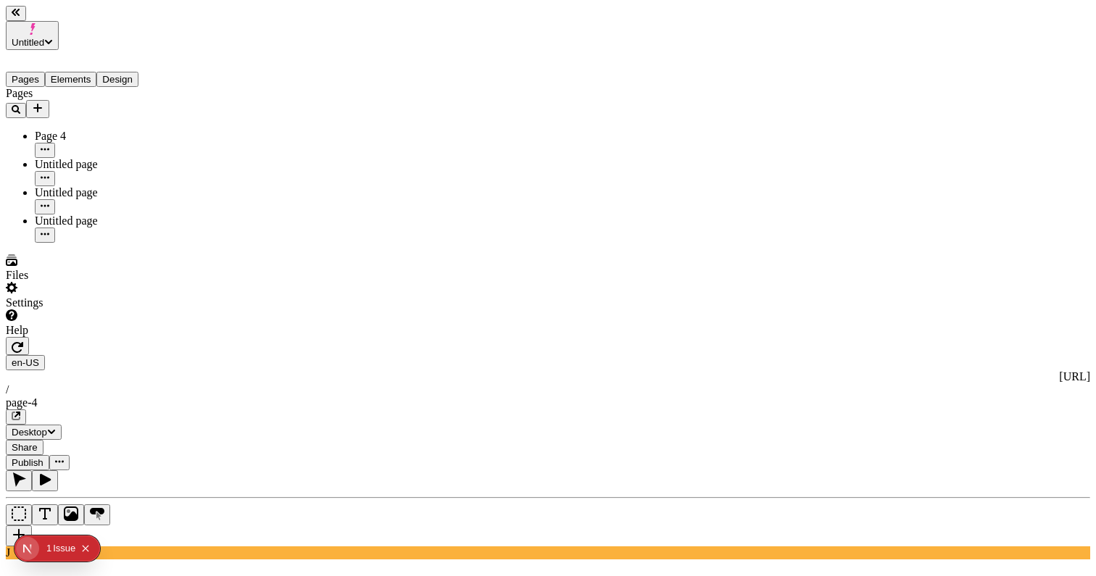
click at [20, 412] on icon "button" at bounding box center [17, 415] width 6 height 6
click at [69, 158] on div "Untitled page" at bounding box center [107, 164] width 145 height 13
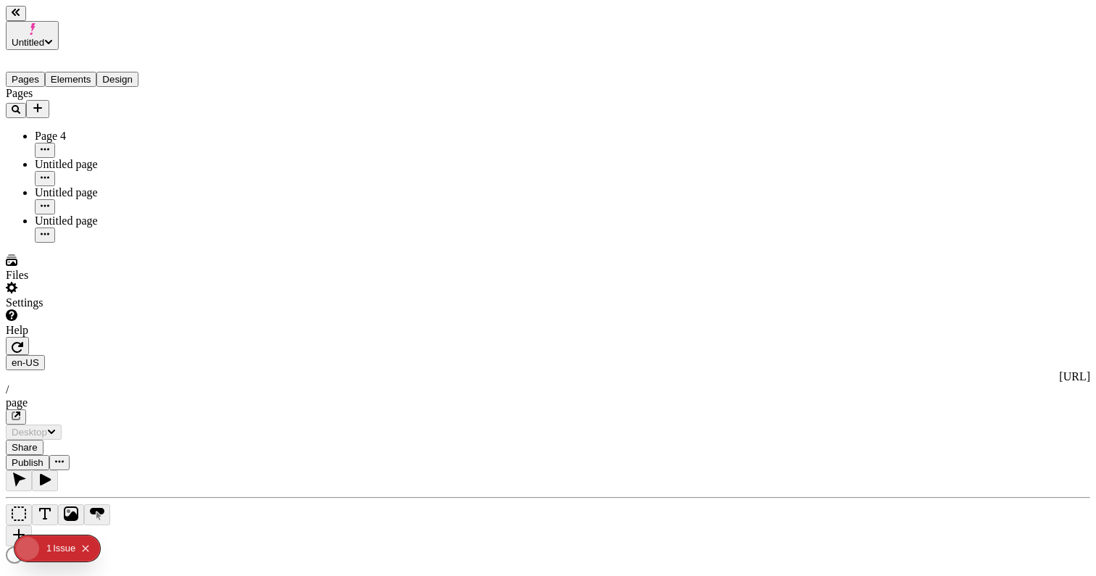
type input "/page"
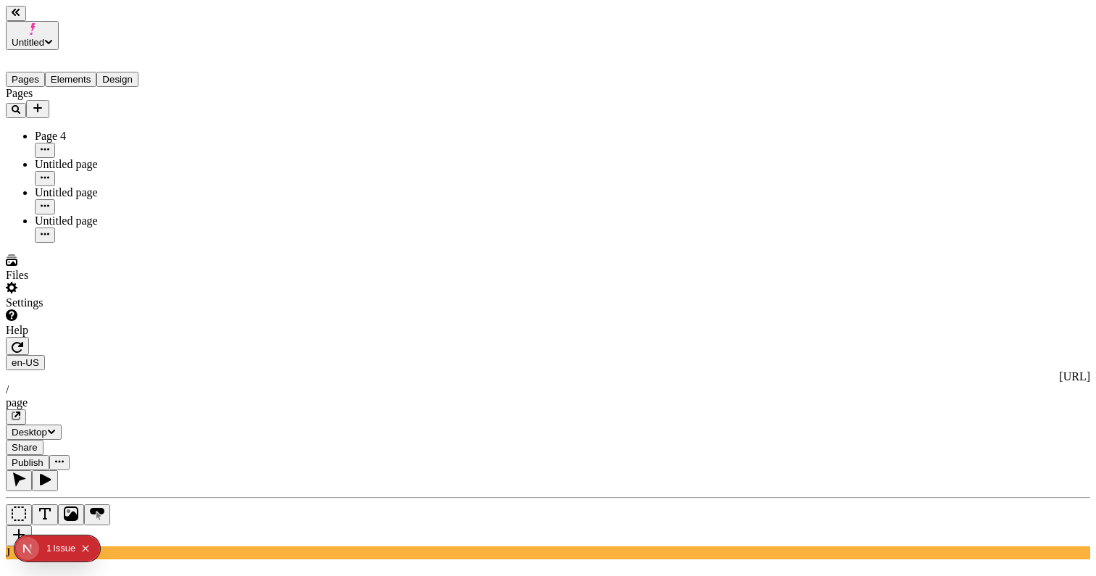
click at [70, 186] on div "Untitled page" at bounding box center [107, 192] width 145 height 13
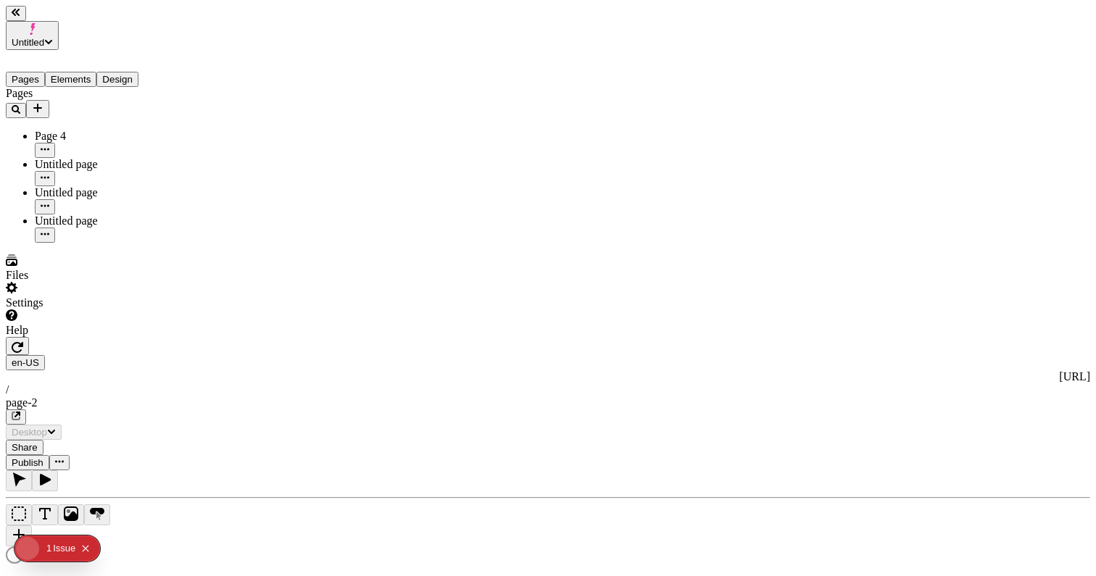
type input "/page-2"
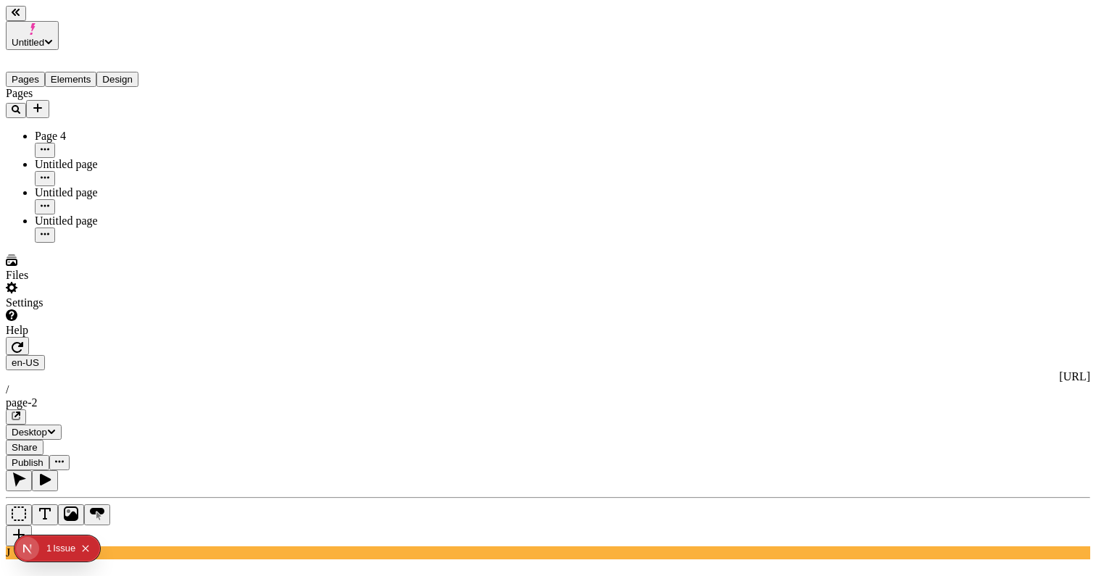
click at [43, 457] on span "Publish" at bounding box center [28, 462] width 32 height 11
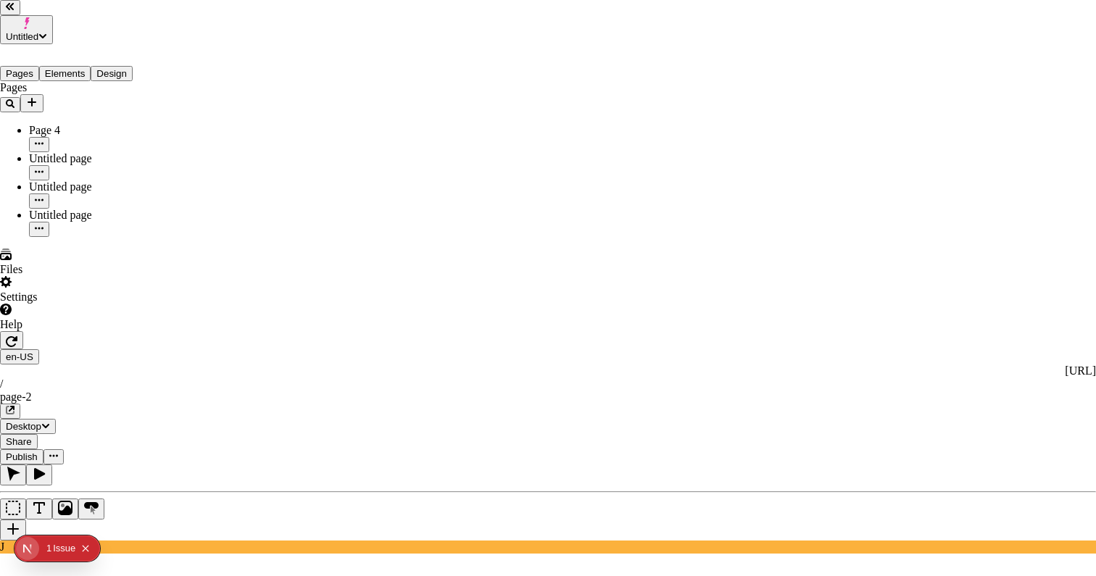
checkbox input "true"
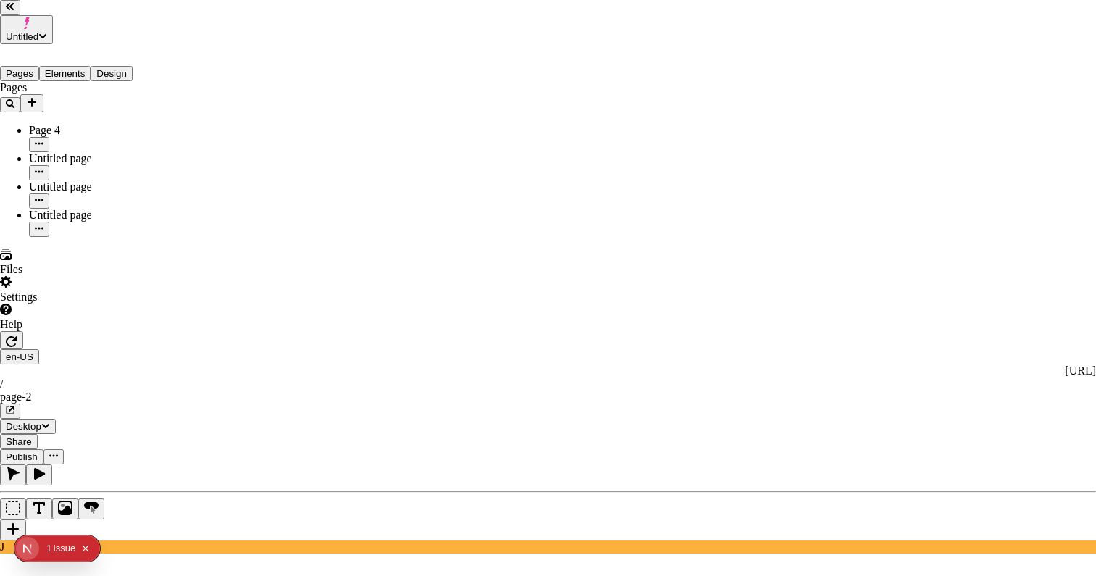
checkbox input "true"
checkbox input "false"
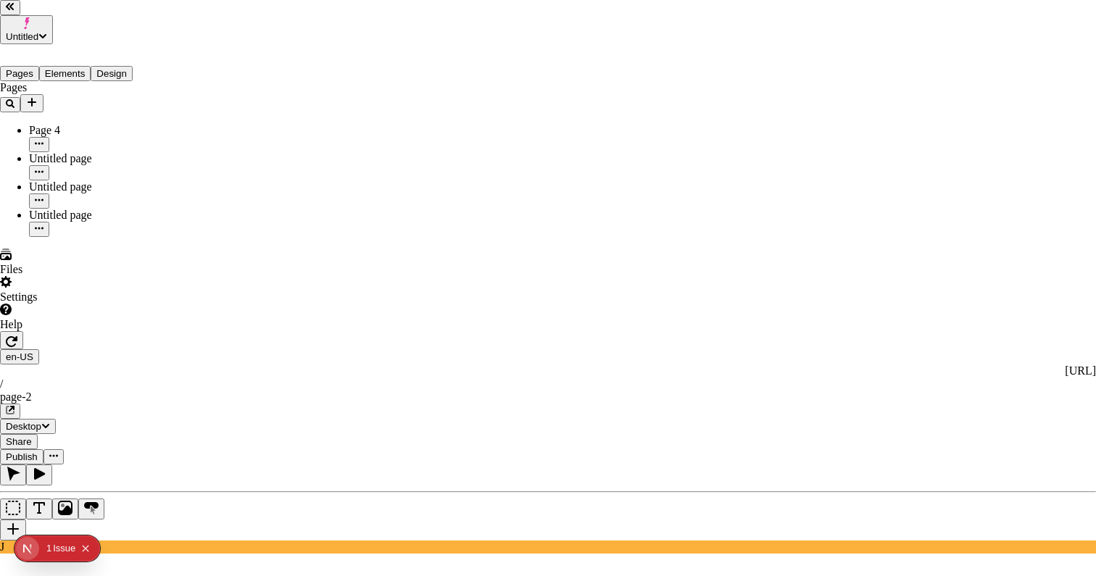
checkbox input "false"
drag, startPoint x: 314, startPoint y: 234, endPoint x: 322, endPoint y: 234, distance: 8.0
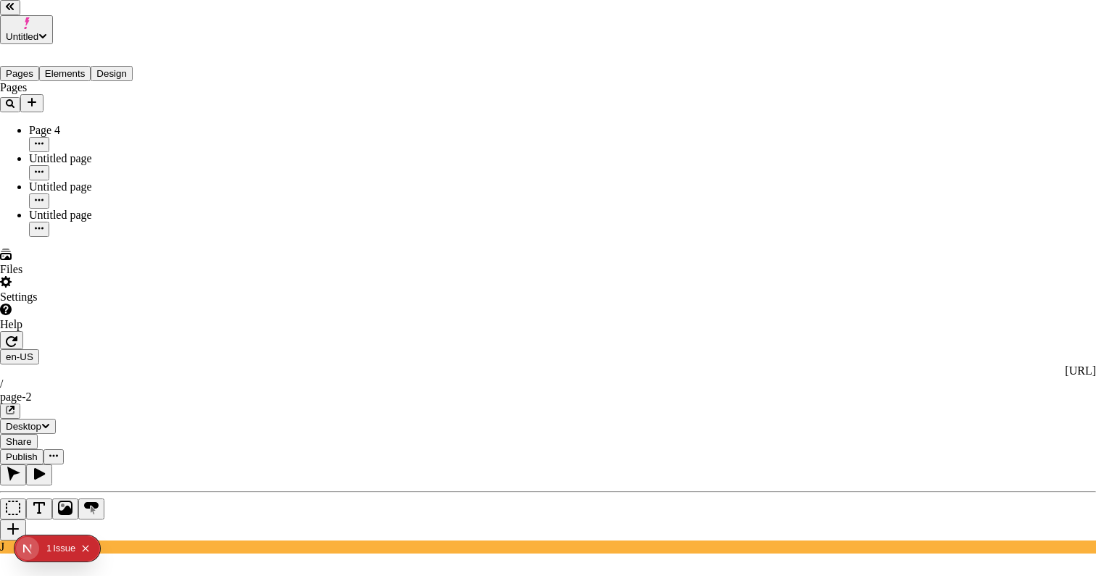
checkbox input "true"
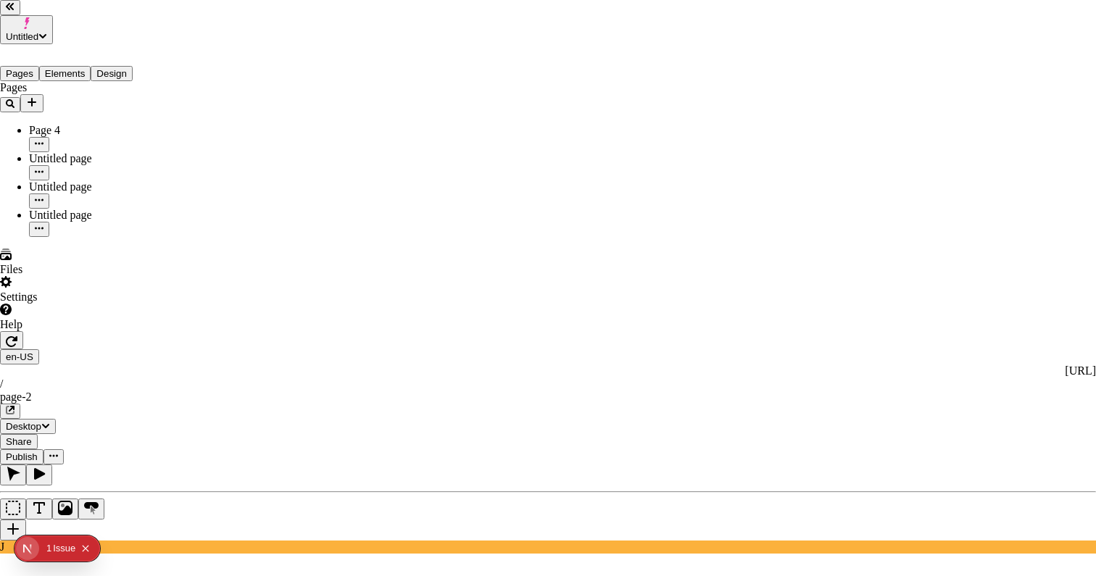
checkbox input "true"
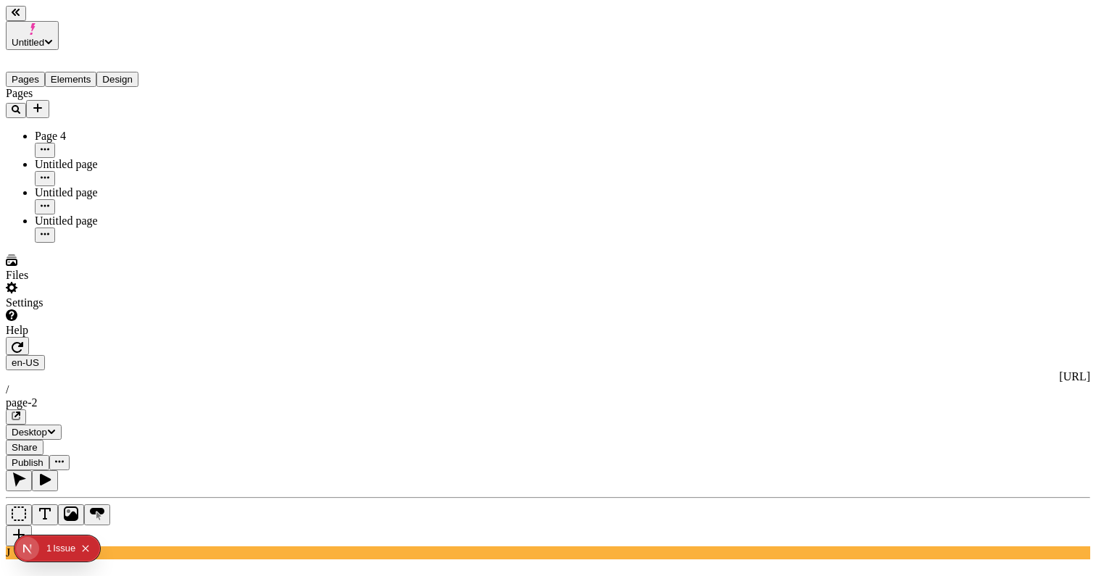
click at [93, 158] on div "Untitled page" at bounding box center [107, 164] width 145 height 13
click at [58, 186] on div "Untitled page" at bounding box center [107, 192] width 145 height 13
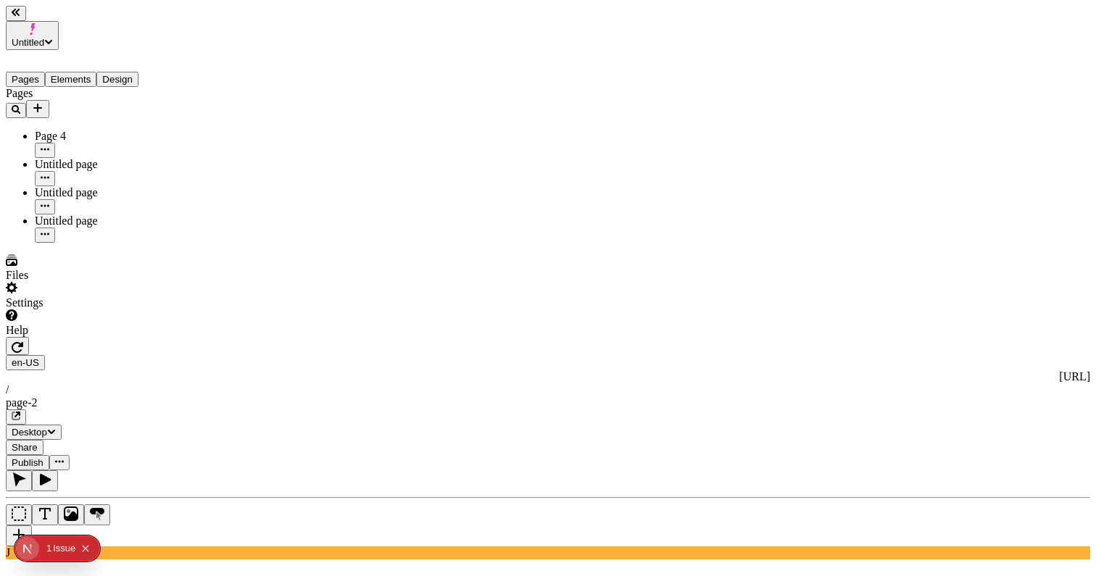
click at [80, 215] on div "Untitled page" at bounding box center [107, 221] width 145 height 13
click at [59, 96] on div "Pages" at bounding box center [93, 102] width 174 height 31
click at [59, 130] on div "Page 4" at bounding box center [107, 144] width 145 height 28
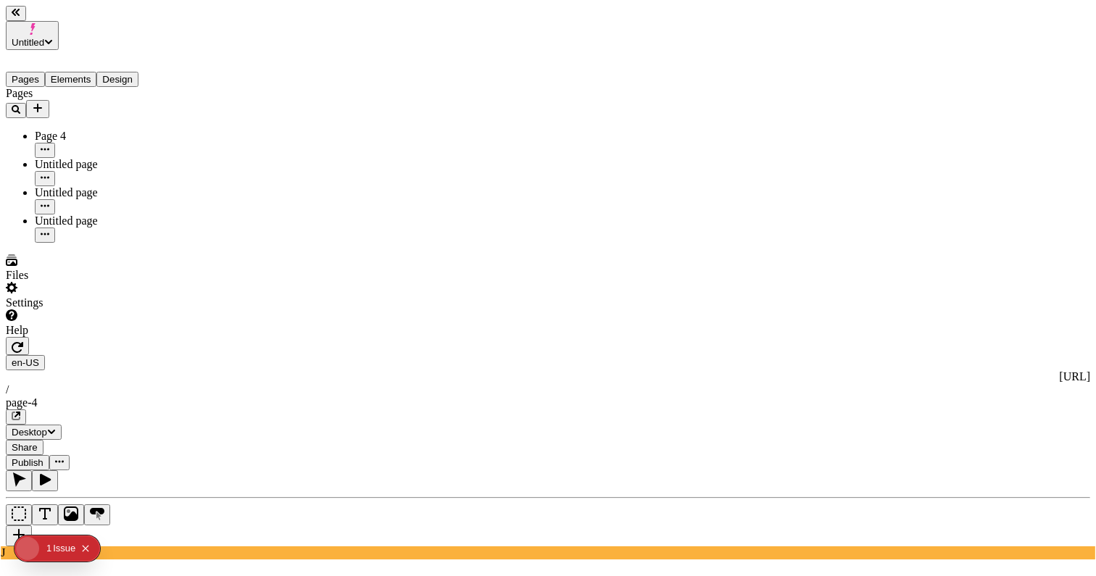
click at [835, 440] on div "Share Publish" at bounding box center [548, 455] width 1085 height 30
click at [43, 457] on span "Publish" at bounding box center [28, 462] width 32 height 11
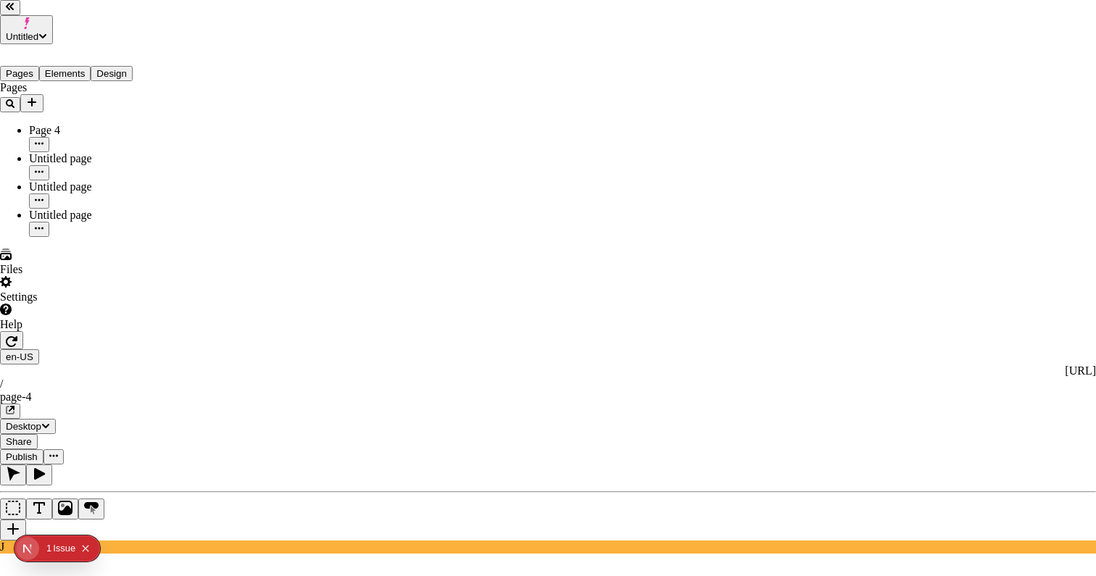
checkbox input "true"
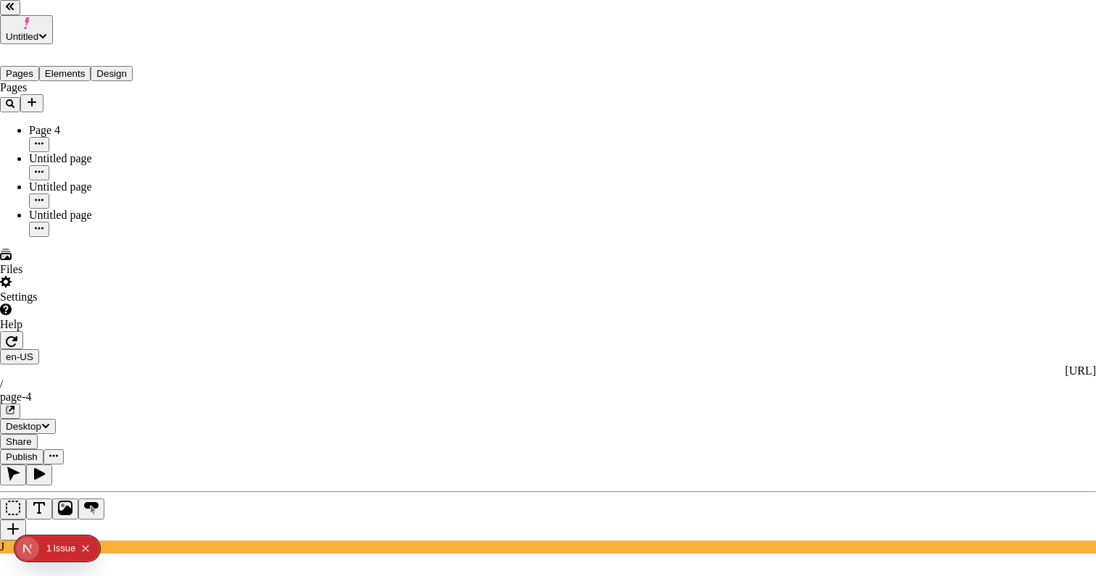
checkbox input "true"
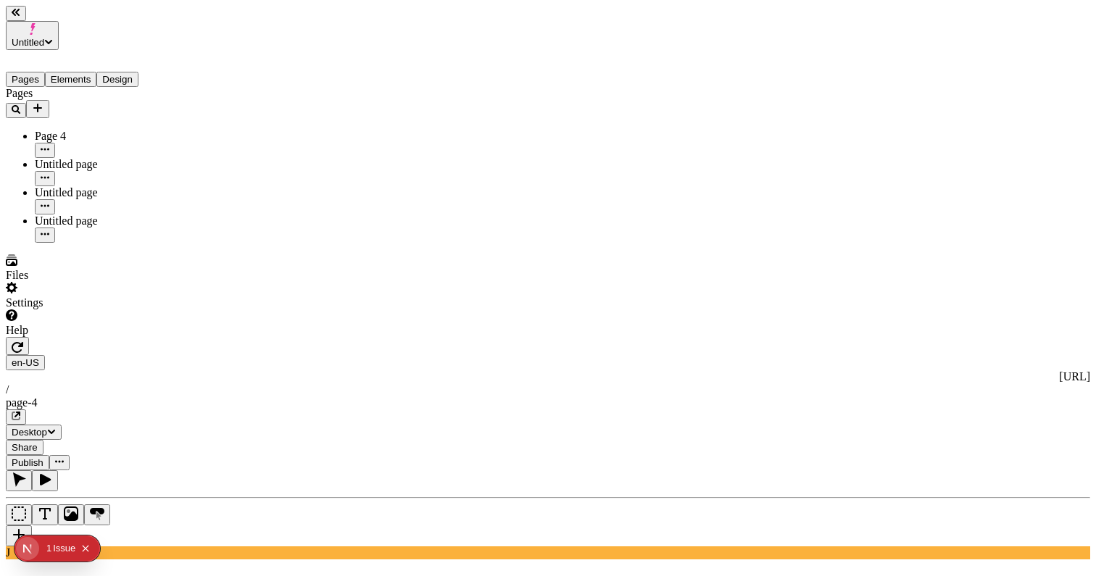
type input "15"
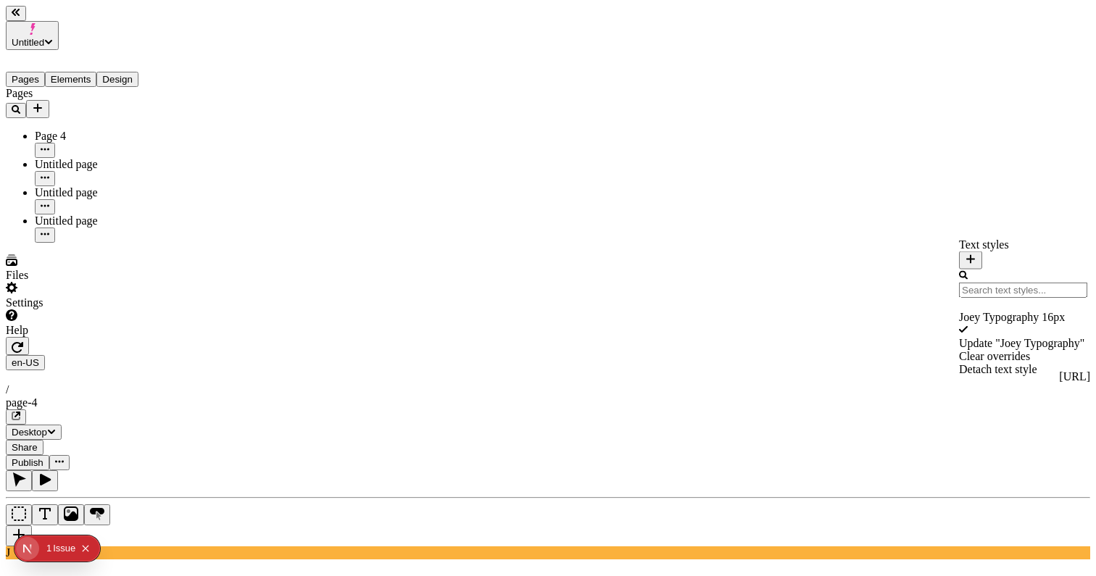
click at [969, 337] on div "Update " Joey Typography "" at bounding box center [1023, 343] width 128 height 13
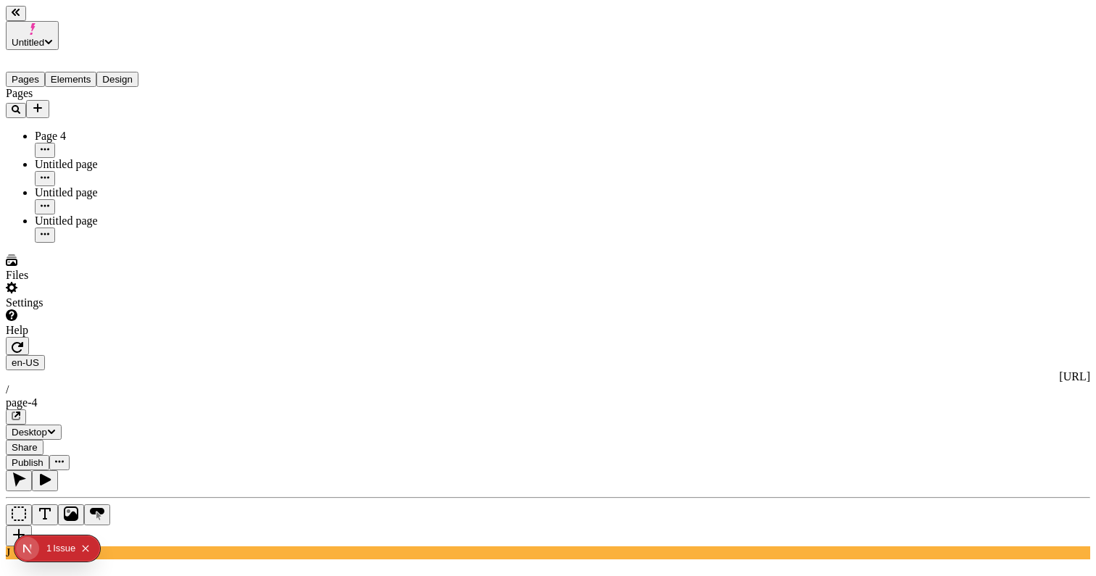
click at [43, 457] on span "Publish" at bounding box center [28, 462] width 32 height 11
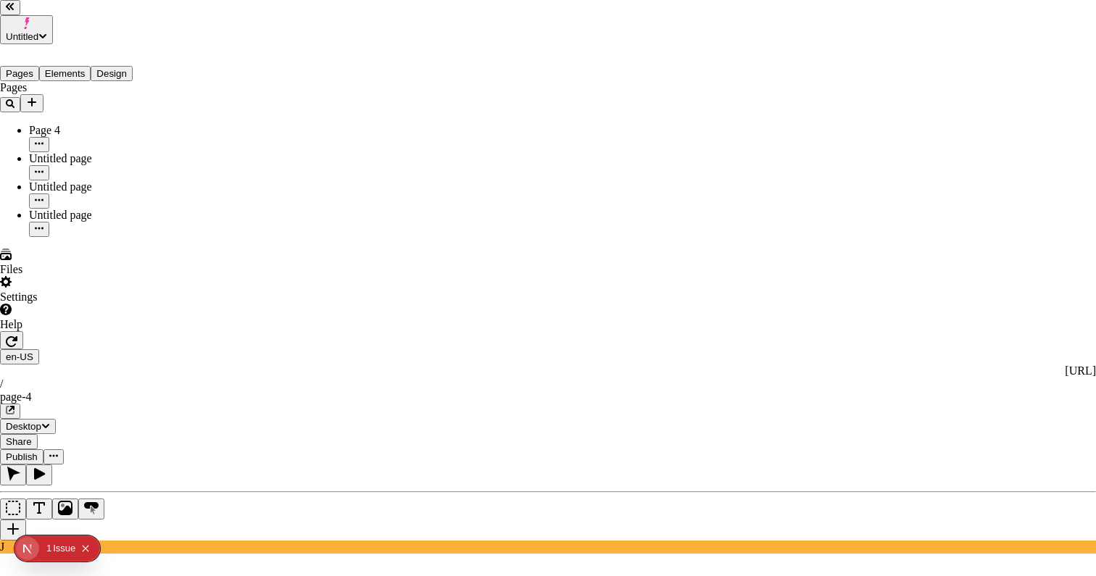
checkbox input "true"
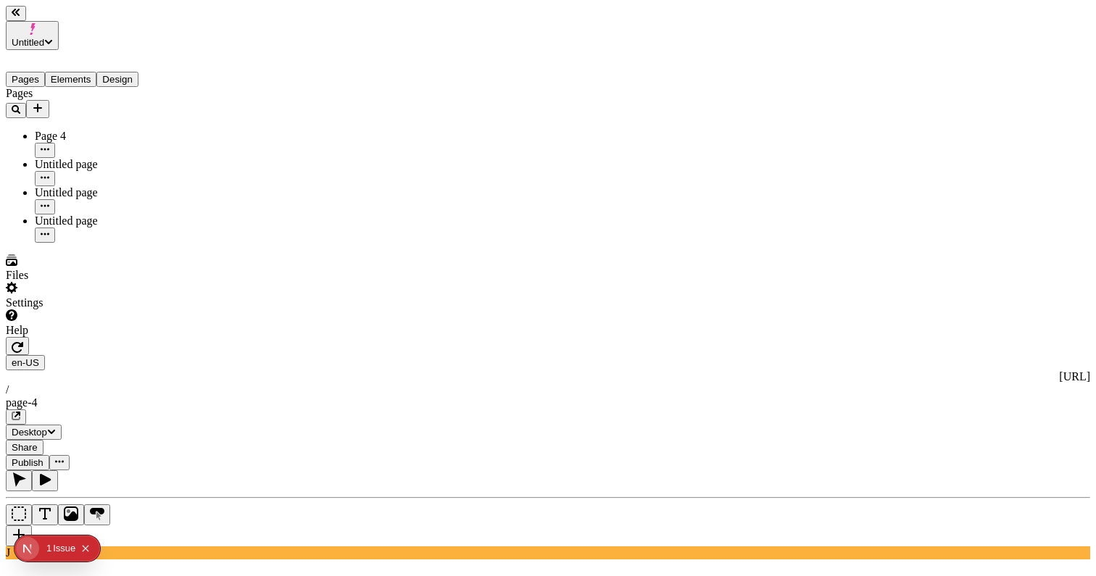
click at [49, 455] on button "Publish" at bounding box center [27, 462] width 43 height 15
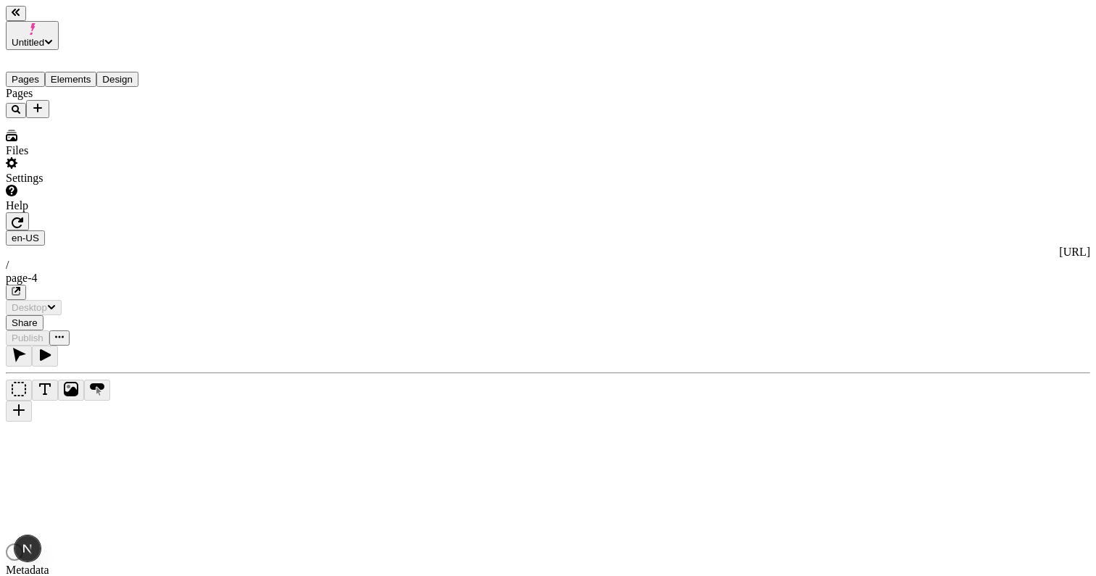
type input "/page-4"
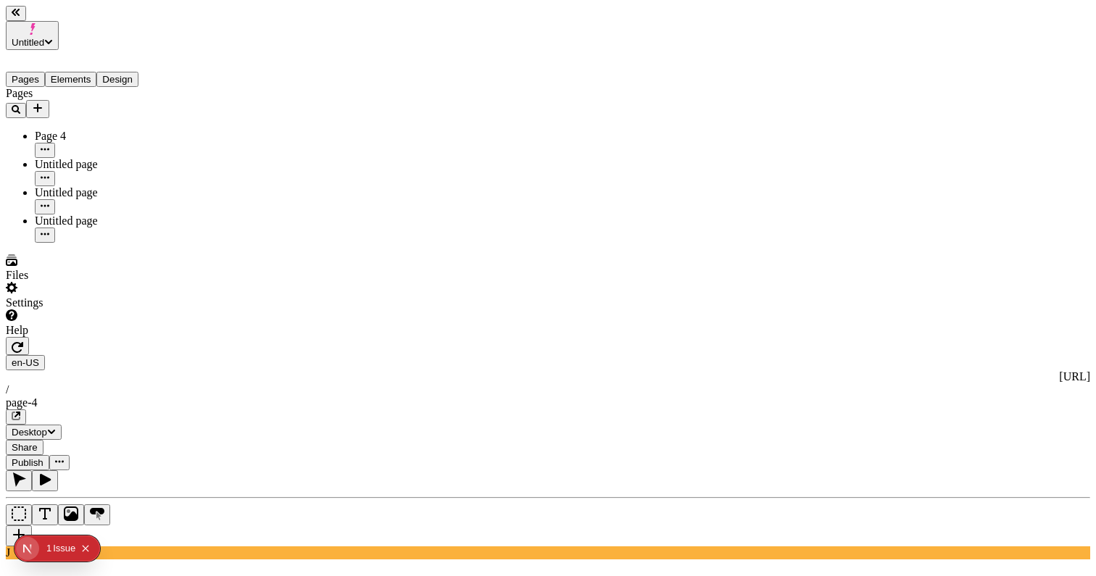
click at [20, 412] on icon "button" at bounding box center [17, 415] width 6 height 6
type input "15"
type input "1.5"
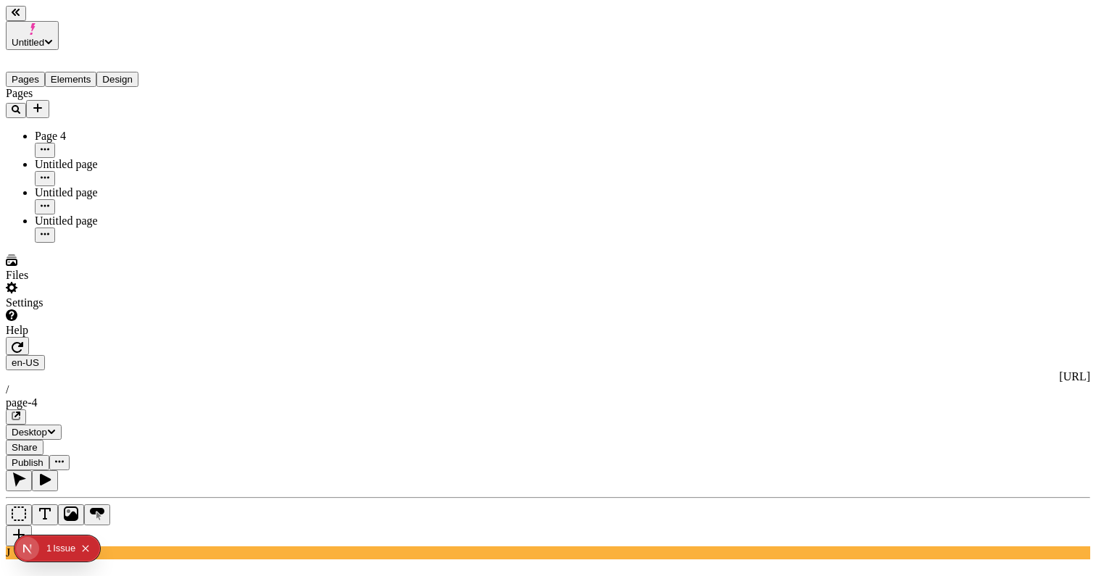
type input "25"
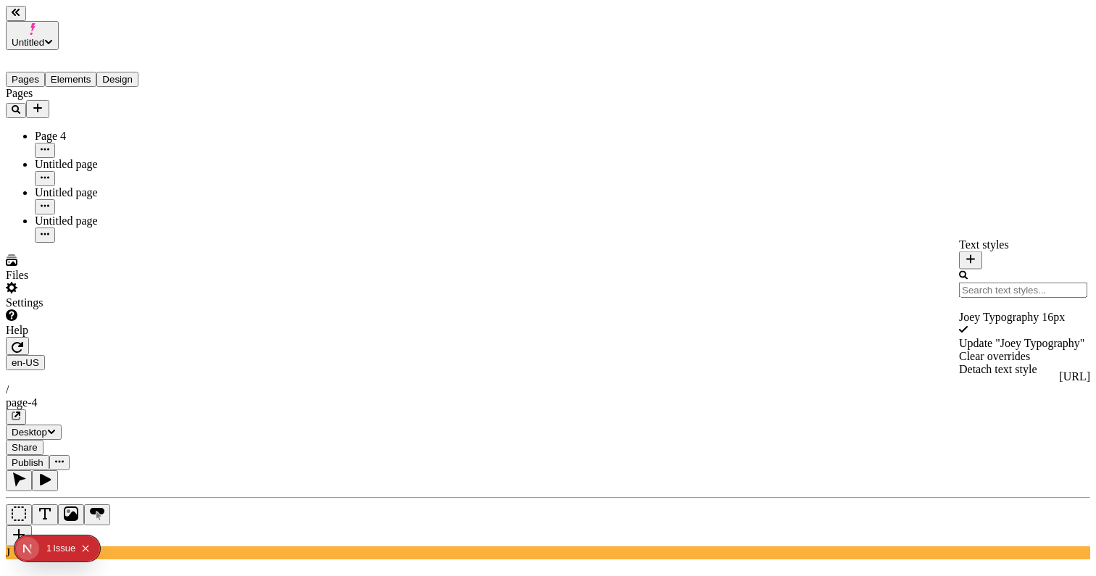
click at [1008, 344] on div "Update " Joey Typography "" at bounding box center [1023, 343] width 128 height 13
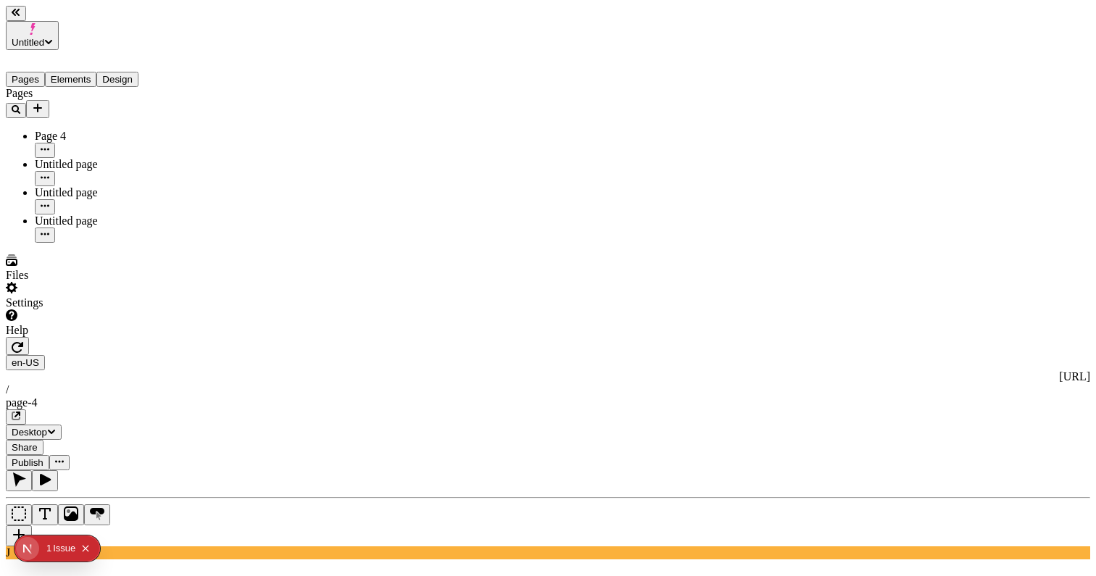
click at [43, 457] on span "Publish" at bounding box center [28, 462] width 32 height 11
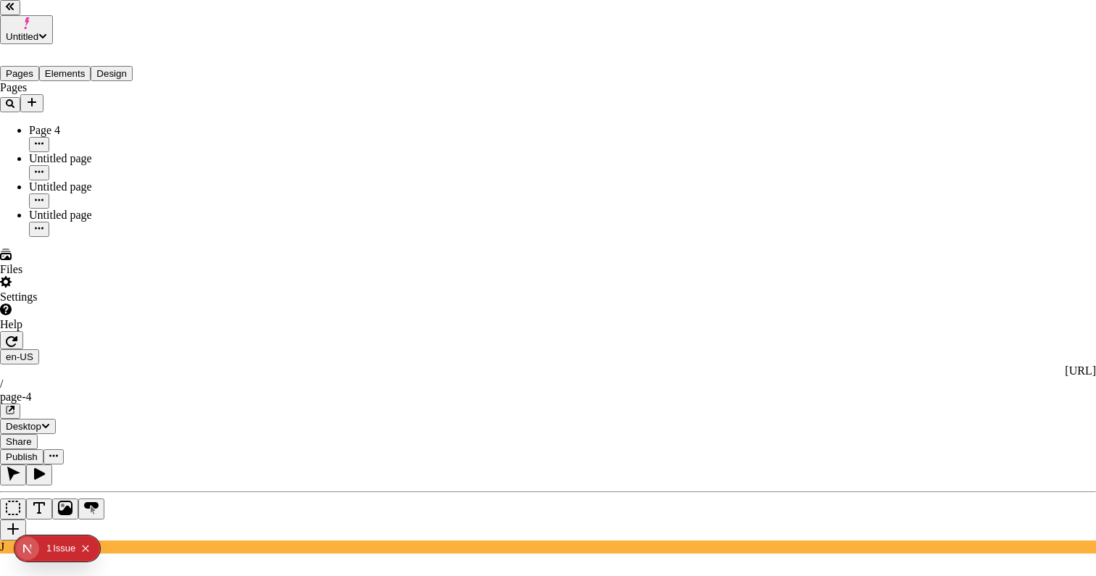
checkbox input "true"
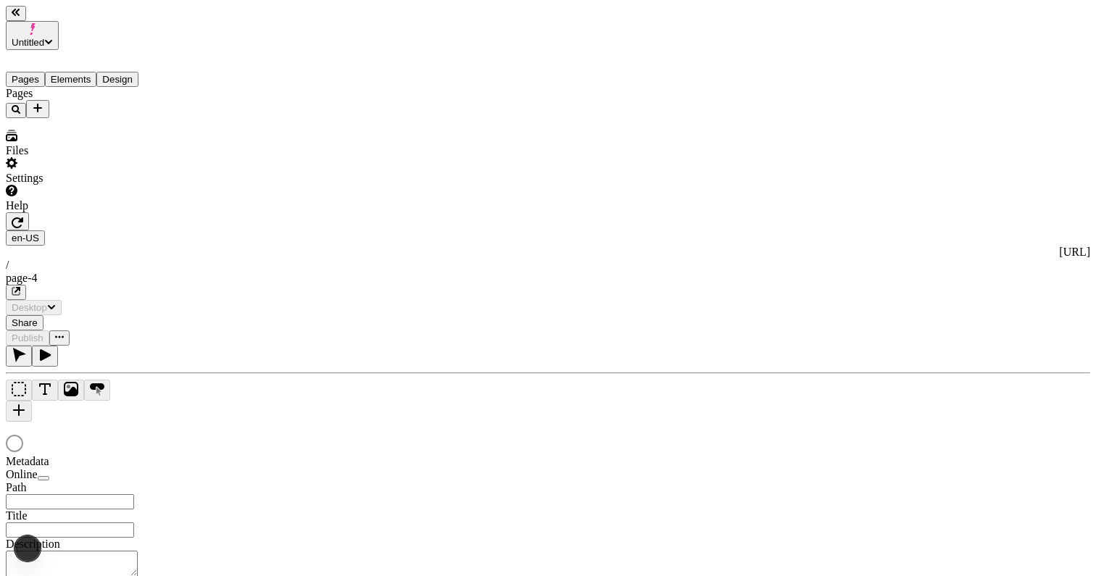
type input "/page-4"
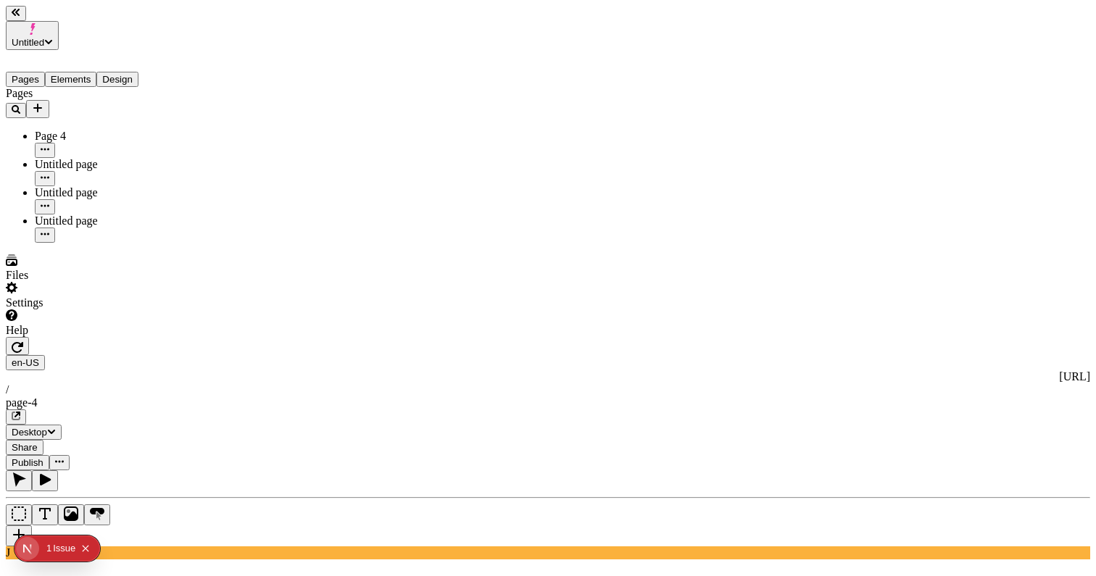
type input "25"
type input "1.5"
type input "13"
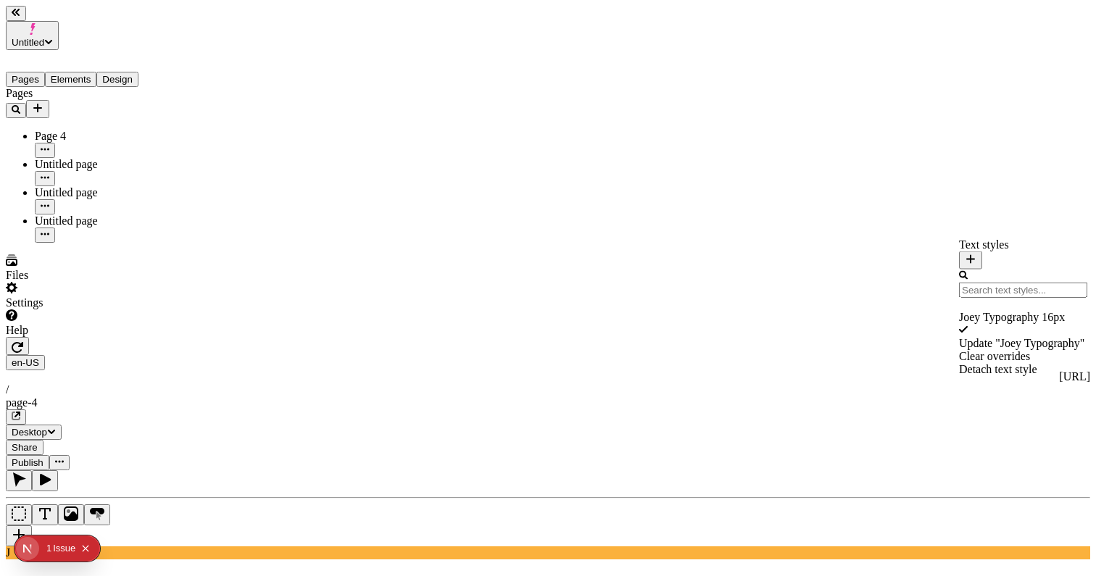
click at [969, 346] on div "Update " Joey Typography "" at bounding box center [1023, 343] width 128 height 13
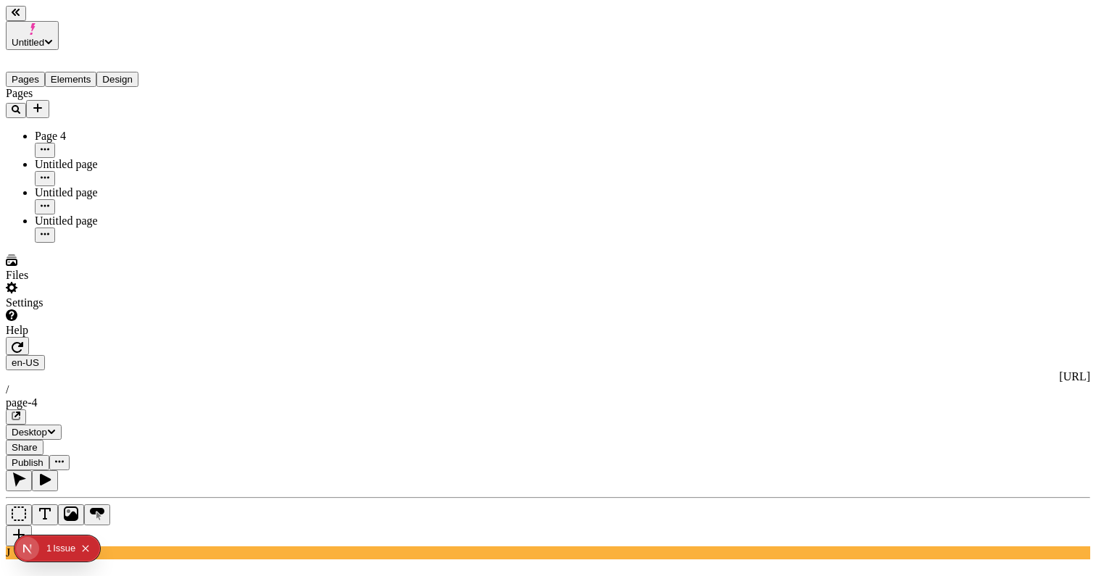
click at [861, 337] on div "en-[GEOGRAPHIC_DATA] [URL] / page-4 Desktop Share Publish" at bounding box center [548, 403] width 1085 height 133
click at [43, 457] on span "Publish" at bounding box center [28, 462] width 32 height 11
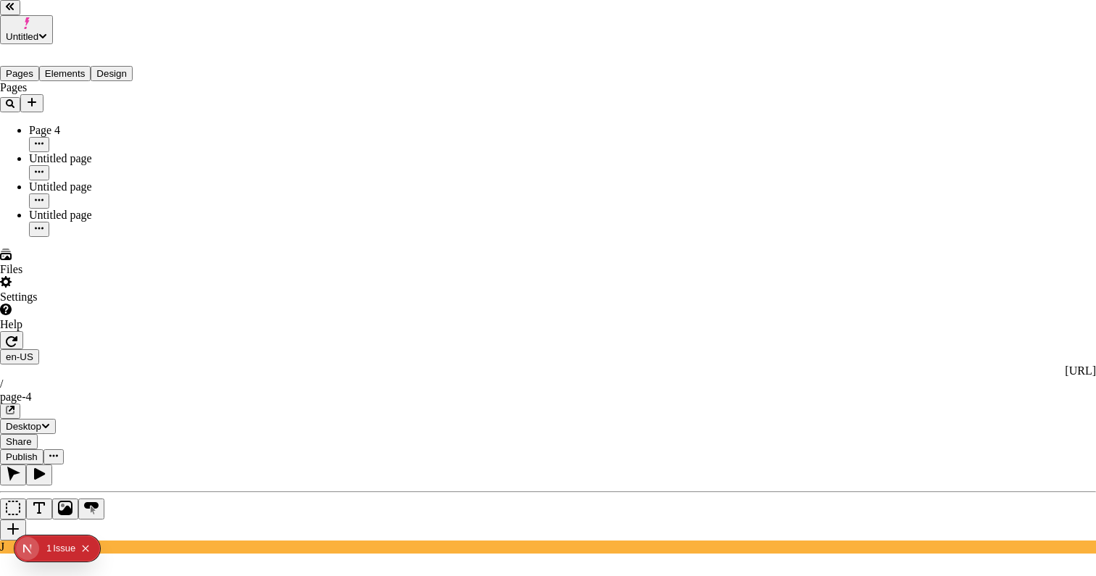
checkbox input "true"
